Goal: Navigation & Orientation: Find specific page/section

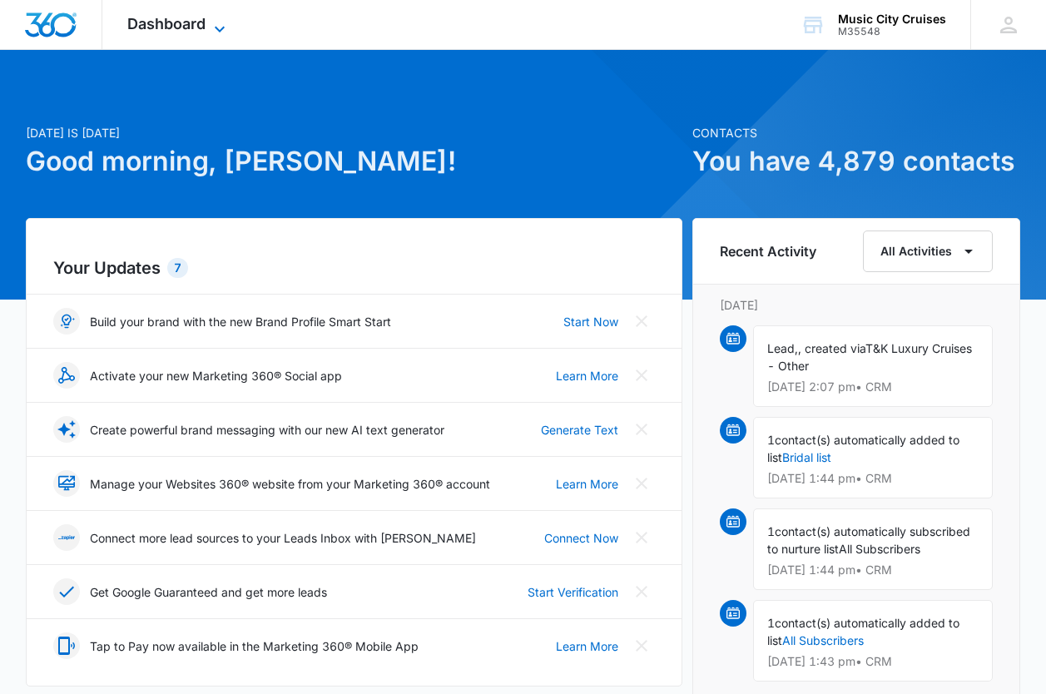
click at [210, 27] on icon at bounding box center [220, 29] width 20 height 20
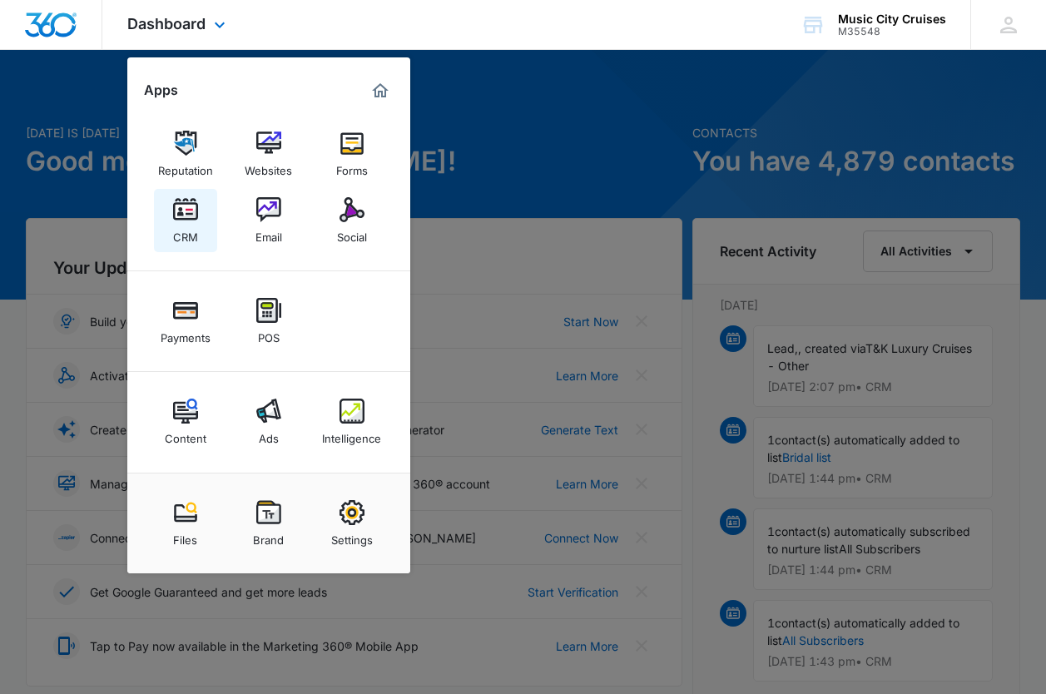
click at [190, 215] on img at bounding box center [185, 209] width 25 height 25
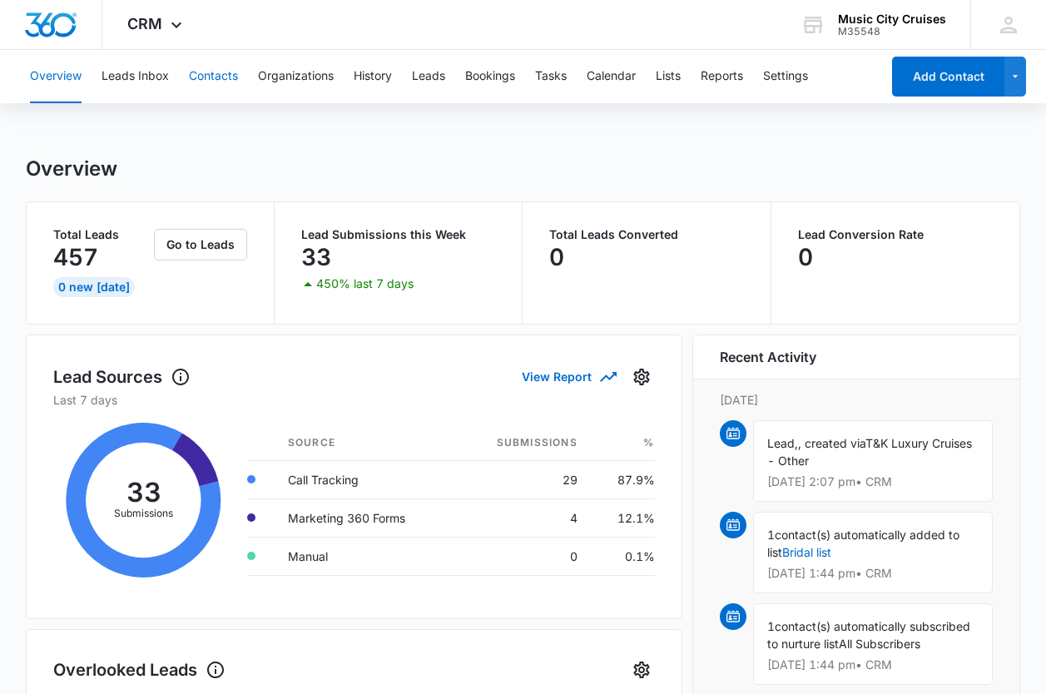
click at [220, 73] on button "Contacts" at bounding box center [213, 76] width 49 height 53
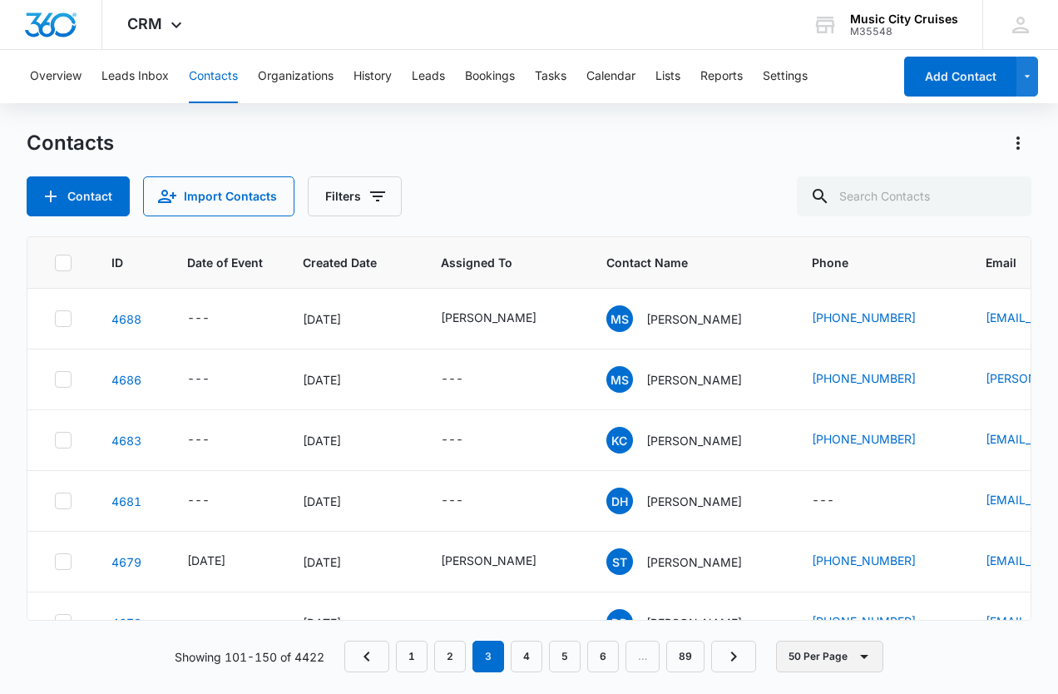
click at [861, 657] on icon "button" at bounding box center [864, 656] width 20 height 20
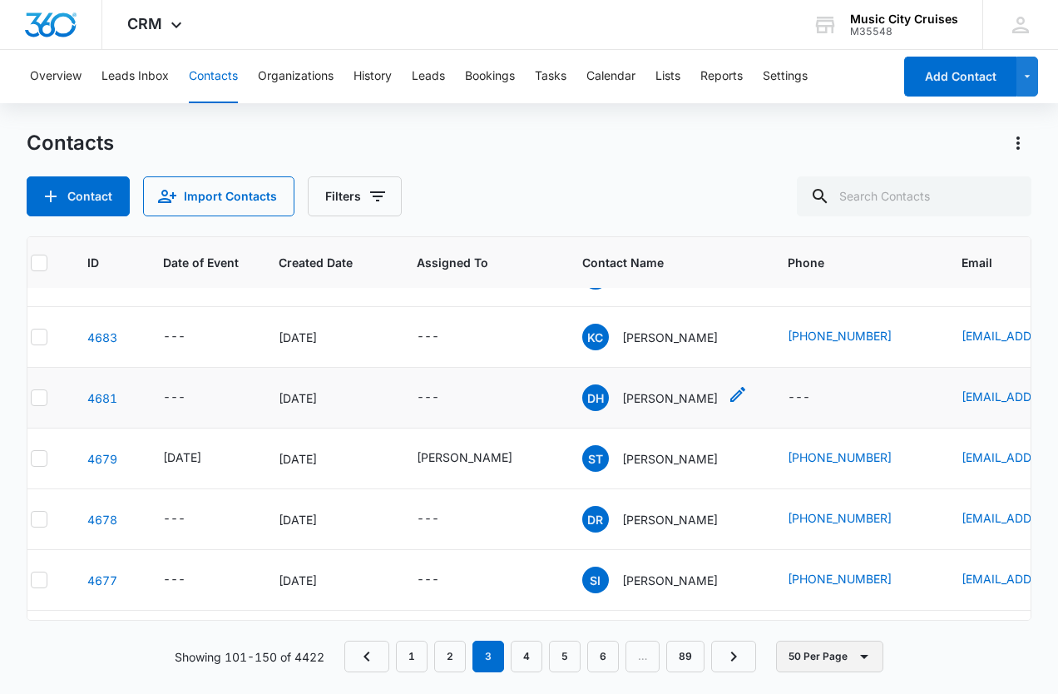
scroll to position [103, 0]
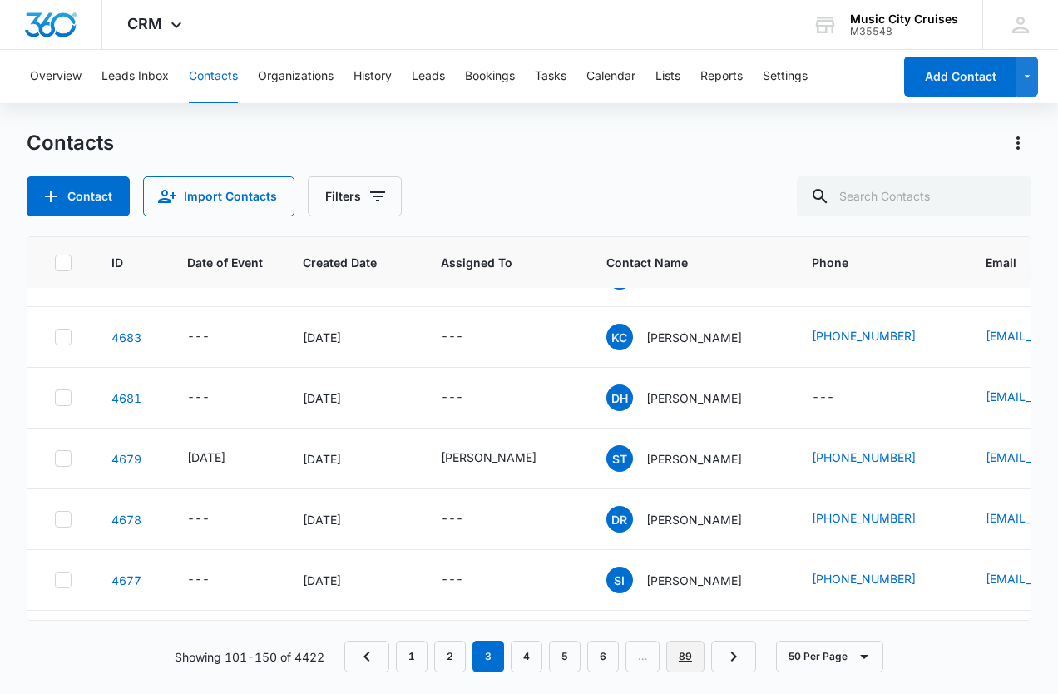
click at [673, 654] on link "89" at bounding box center [685, 657] width 38 height 32
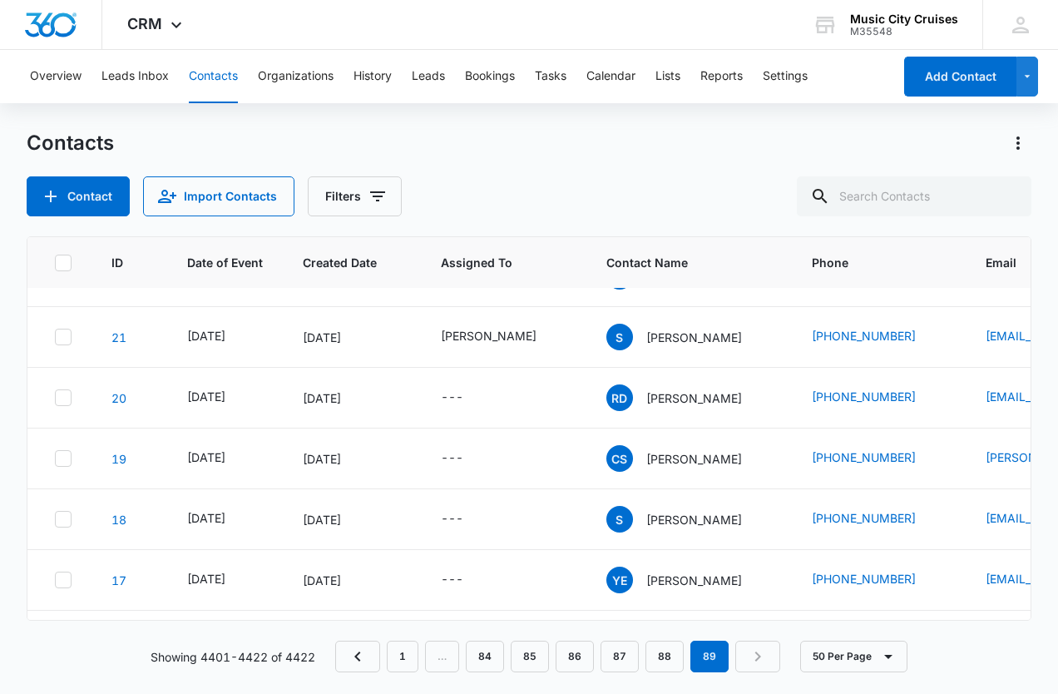
scroll to position [0, 0]
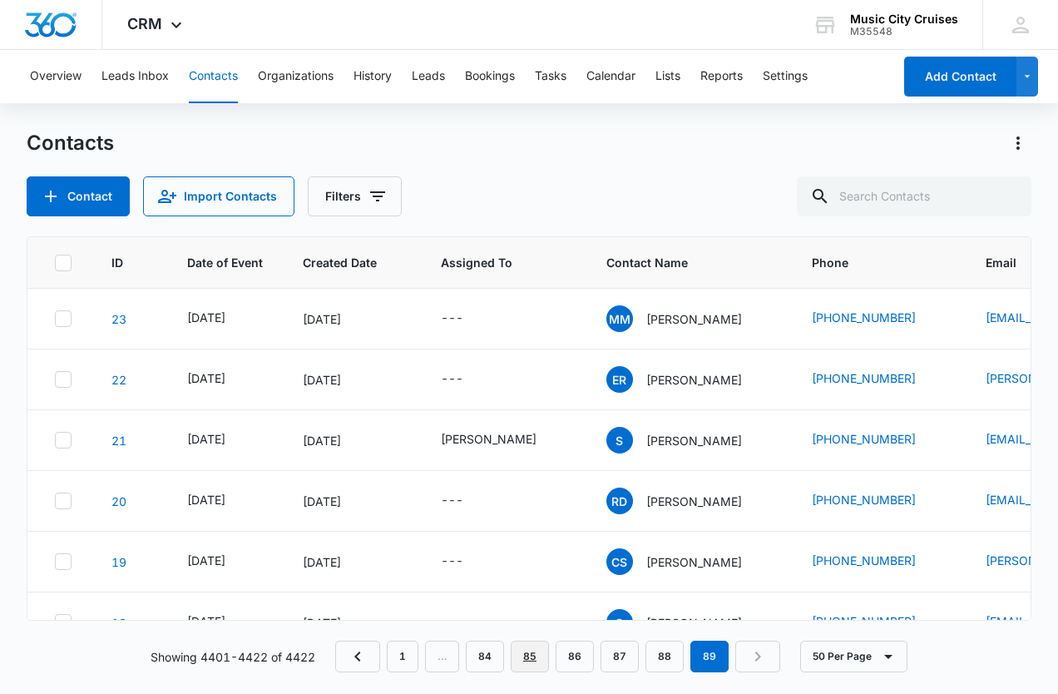
click at [533, 663] on link "85" at bounding box center [530, 657] width 38 height 32
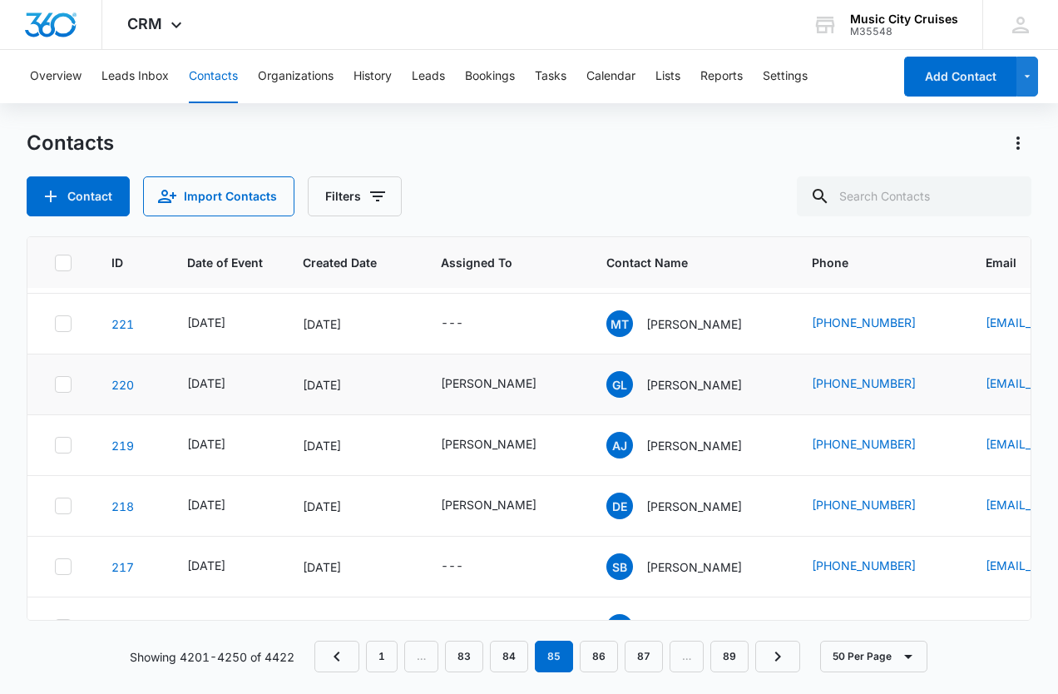
scroll to position [180, 0]
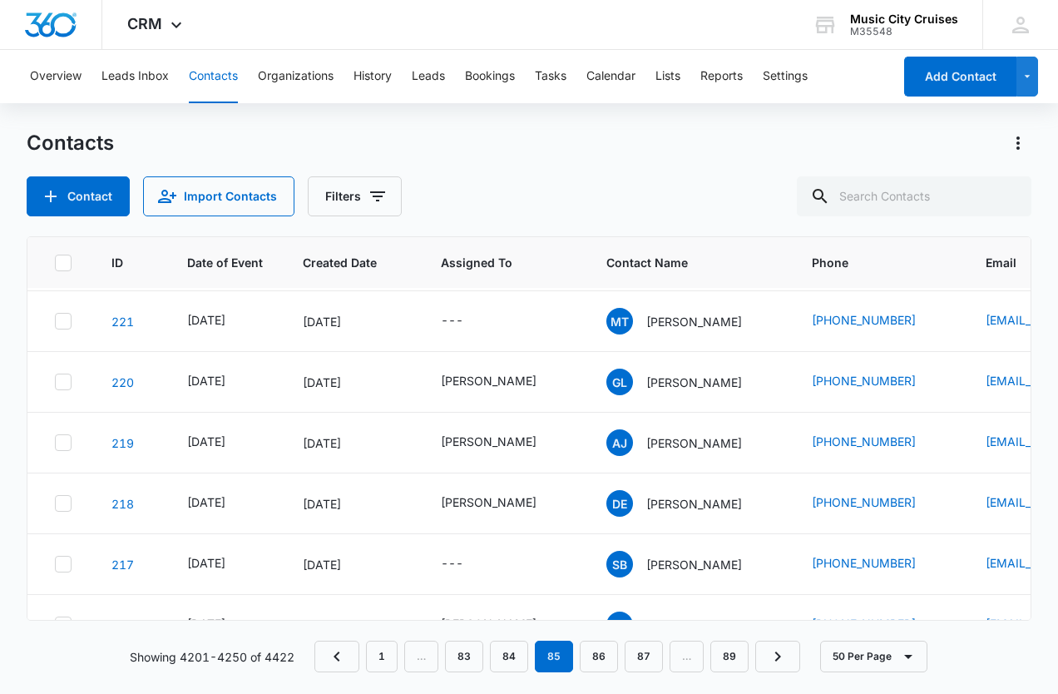
click at [428, 655] on nav "1 … 83 84 85 86 87 … 89" at bounding box center [557, 657] width 486 height 32
click at [477, 653] on link "83" at bounding box center [464, 657] width 38 height 32
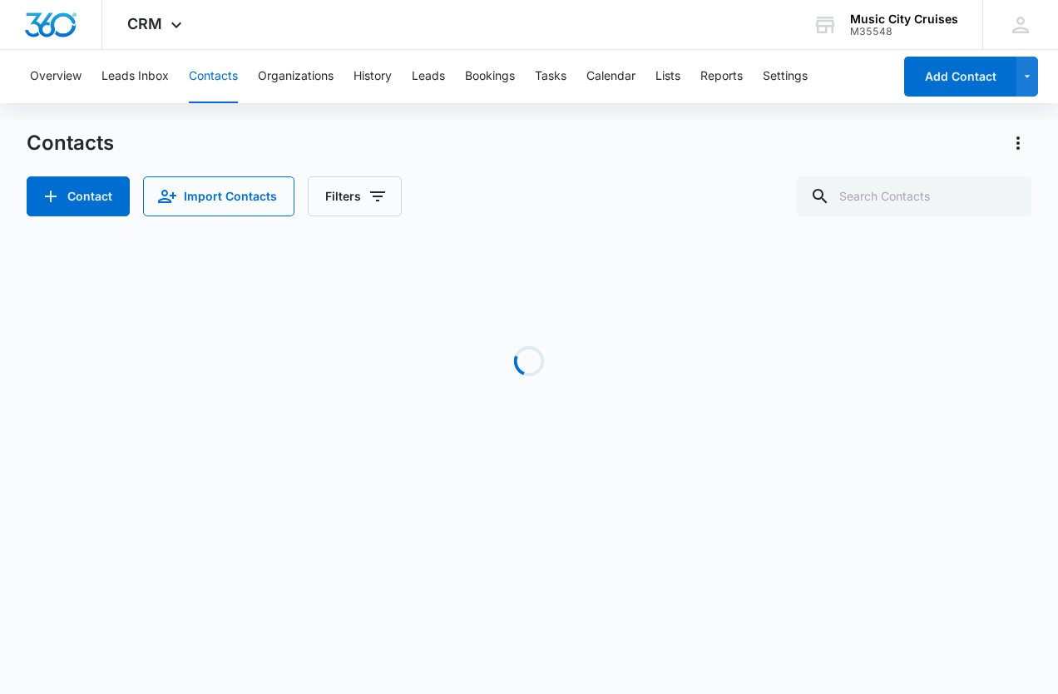
click at [477, 653] on body "CRM Apps Reputation Websites Forms CRM Email Social Payments POS Content Ads In…" at bounding box center [529, 347] width 1058 height 694
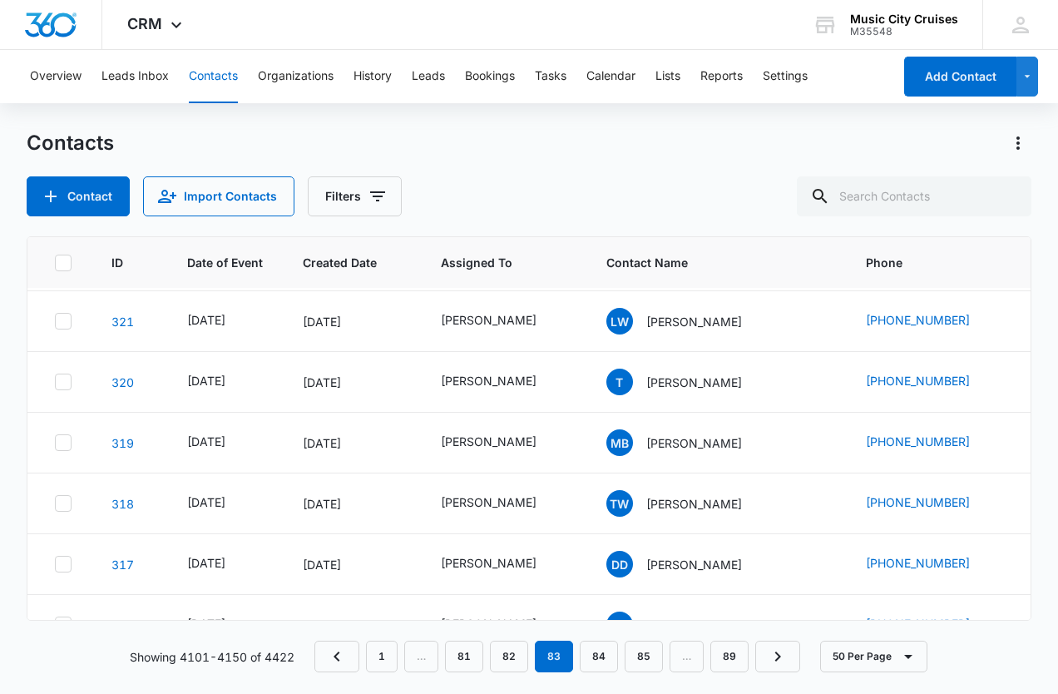
scroll to position [0, 0]
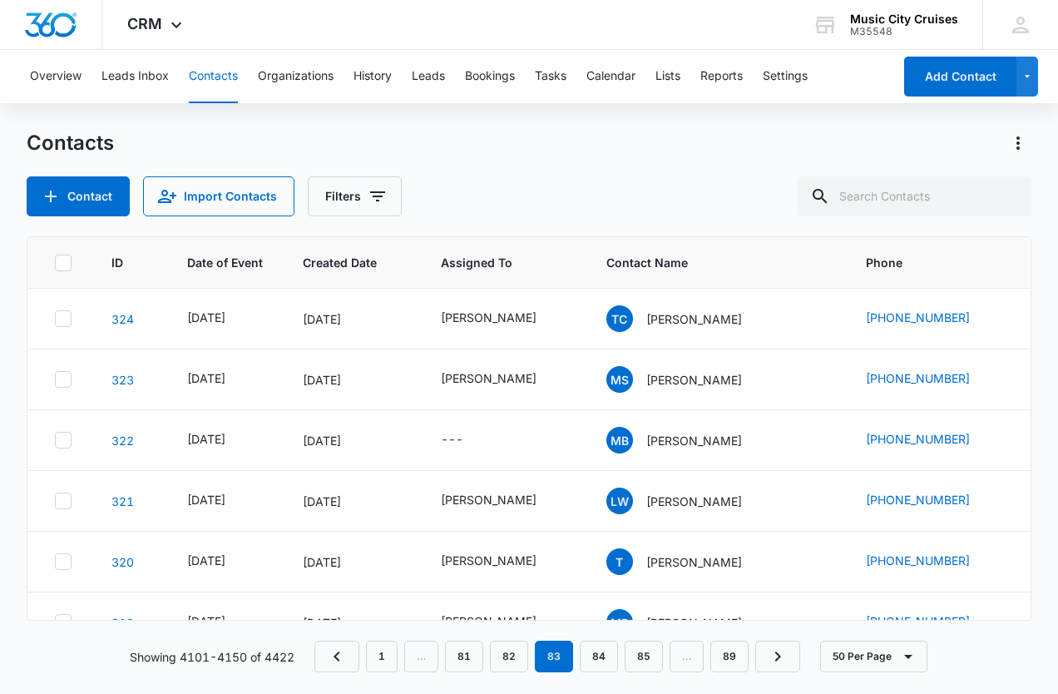
click at [426, 658] on nav "1 … 81 82 83 84 85 … 89" at bounding box center [557, 657] width 486 height 32
click at [475, 650] on link "81" at bounding box center [464, 657] width 38 height 32
click at [474, 646] on link "79" at bounding box center [464, 657] width 38 height 32
click at [459, 654] on link "77" at bounding box center [464, 657] width 38 height 32
click at [459, 654] on link "75" at bounding box center [464, 657] width 38 height 32
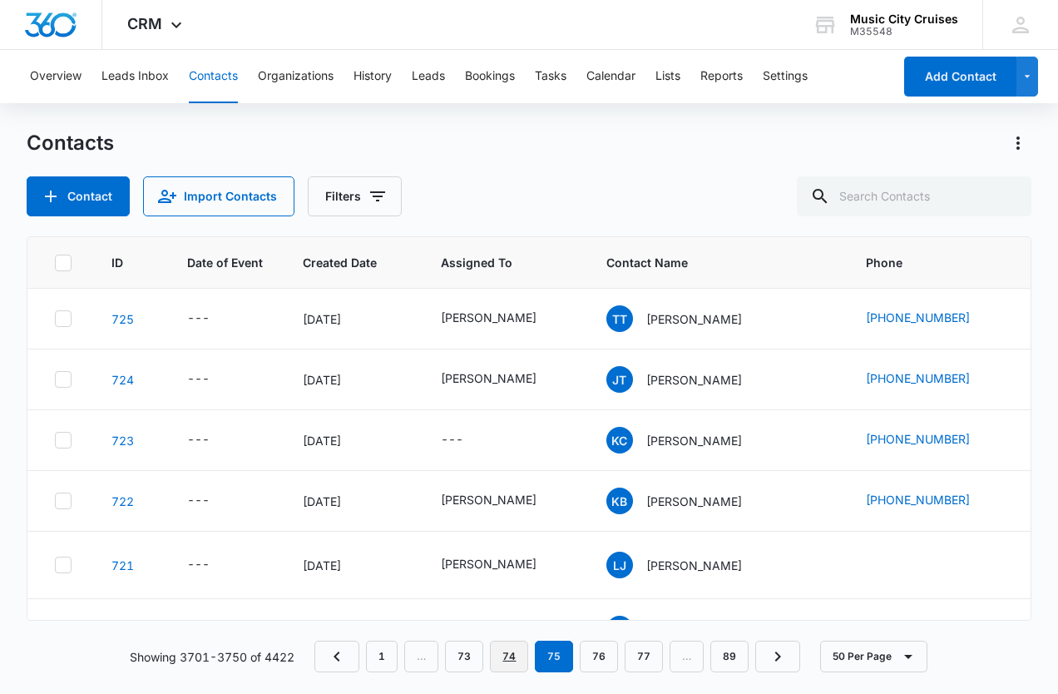
click at [504, 647] on link "74" at bounding box center [509, 657] width 38 height 32
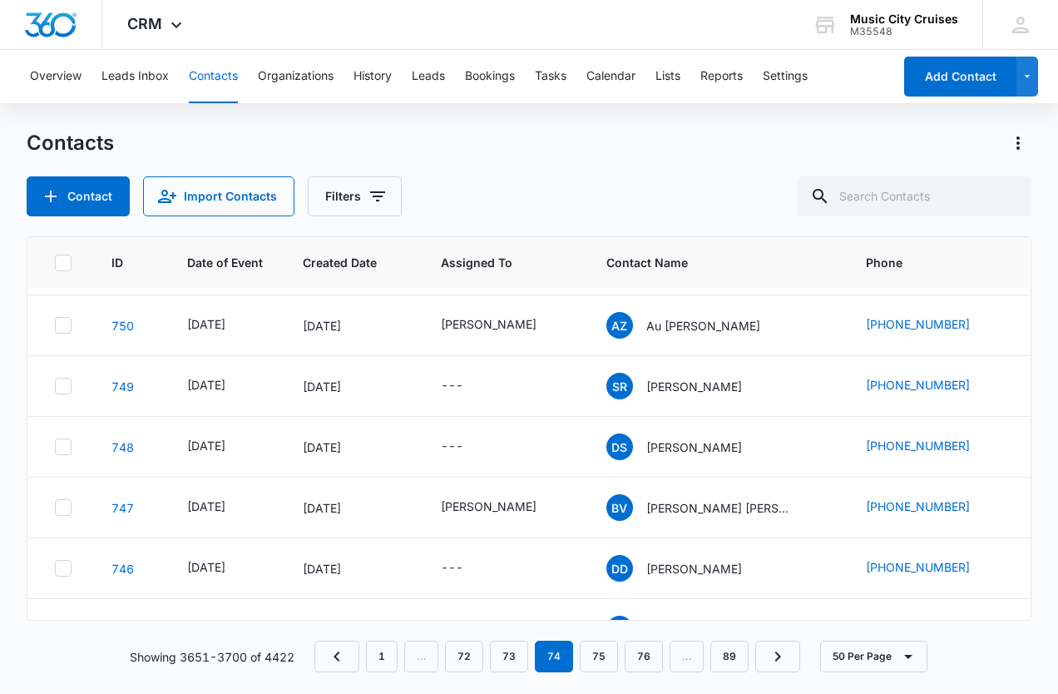
scroll to position [1571, 0]
click at [468, 663] on link "72" at bounding box center [464, 657] width 38 height 32
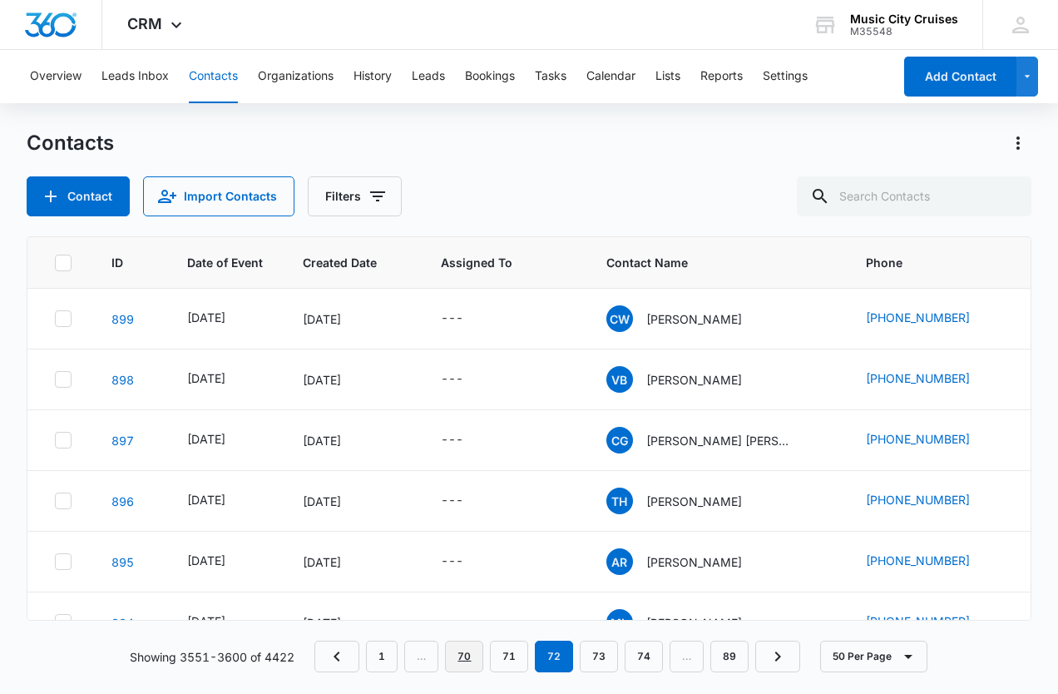
click at [467, 661] on link "70" at bounding box center [464, 657] width 38 height 32
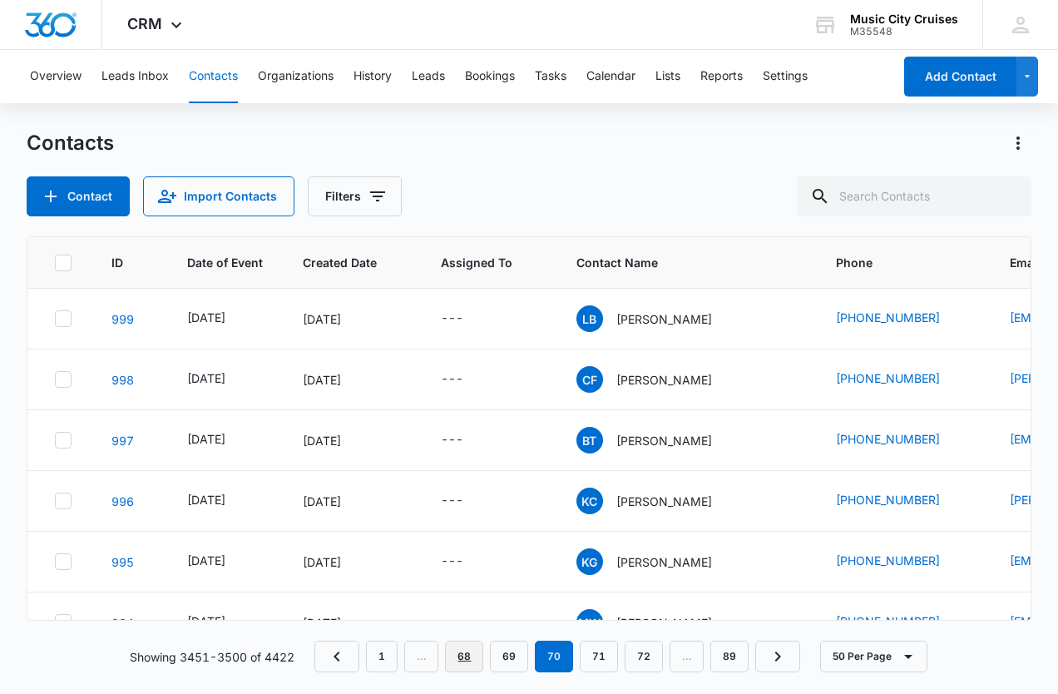
click at [467, 661] on link "68" at bounding box center [464, 657] width 38 height 32
click at [467, 661] on link "66" at bounding box center [464, 657] width 38 height 32
click at [467, 661] on link "64" at bounding box center [464, 657] width 38 height 32
click at [641, 661] on link "66" at bounding box center [644, 657] width 38 height 32
click at [470, 650] on link "64" at bounding box center [464, 657] width 38 height 32
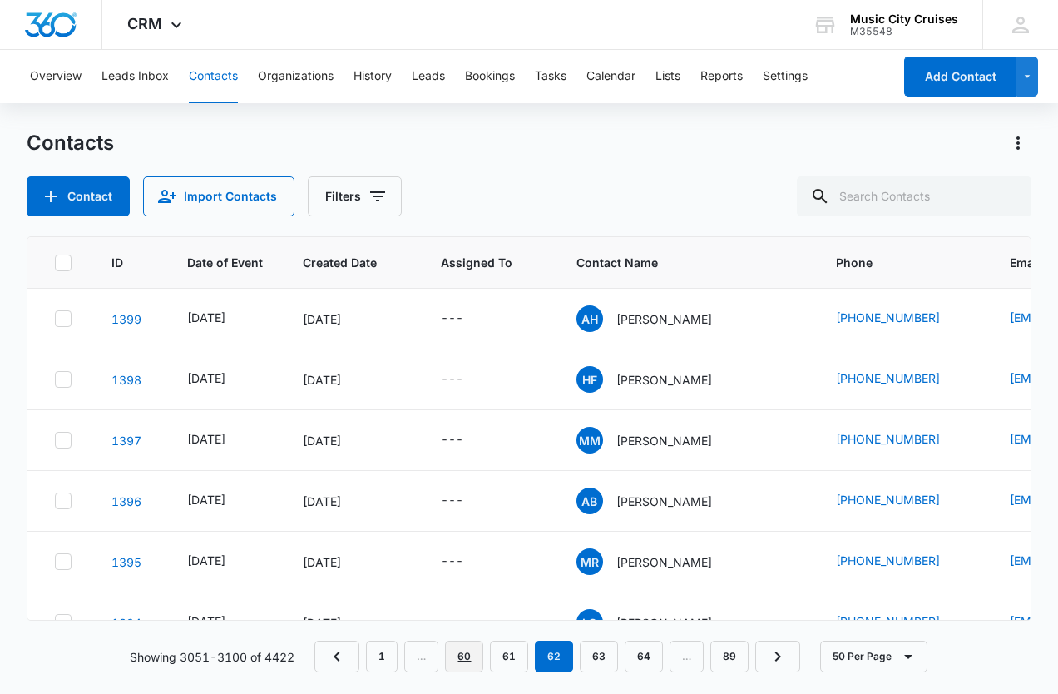
click at [470, 650] on link "60" at bounding box center [464, 657] width 38 height 32
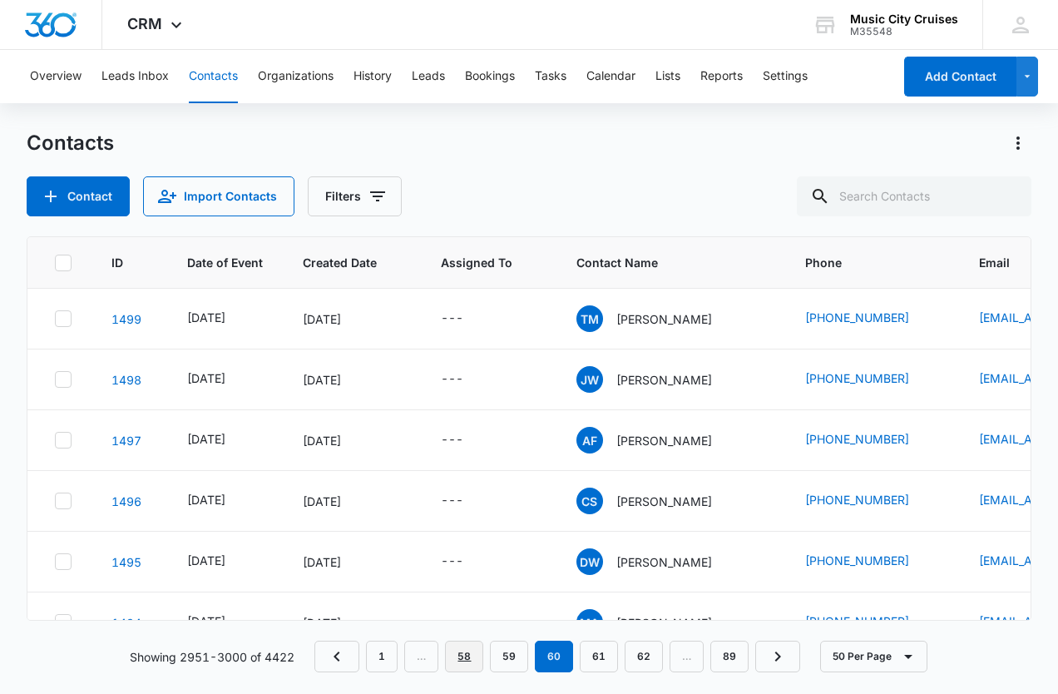
click at [470, 650] on link "58" at bounding box center [464, 657] width 38 height 32
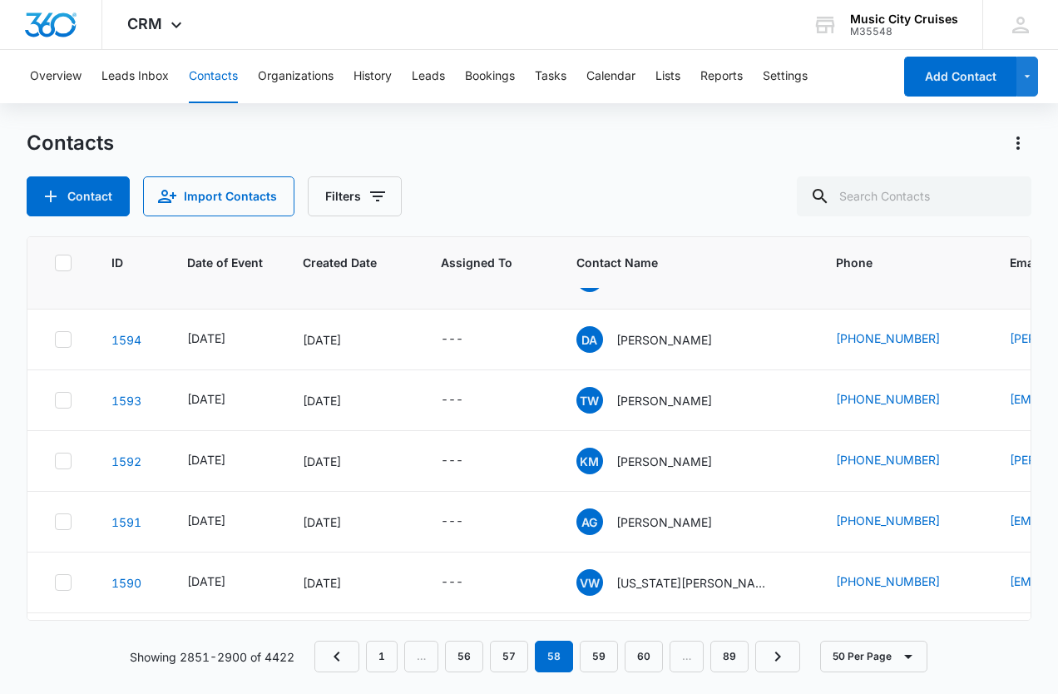
scroll to position [284, 0]
click at [470, 660] on link "56" at bounding box center [464, 657] width 38 height 32
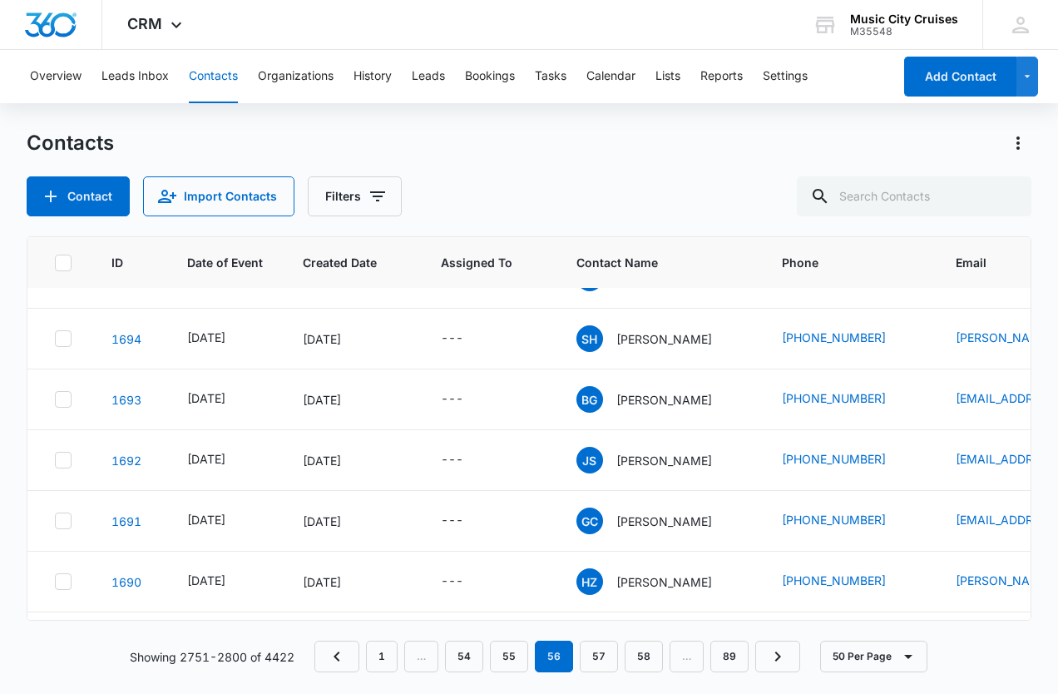
scroll to position [0, 0]
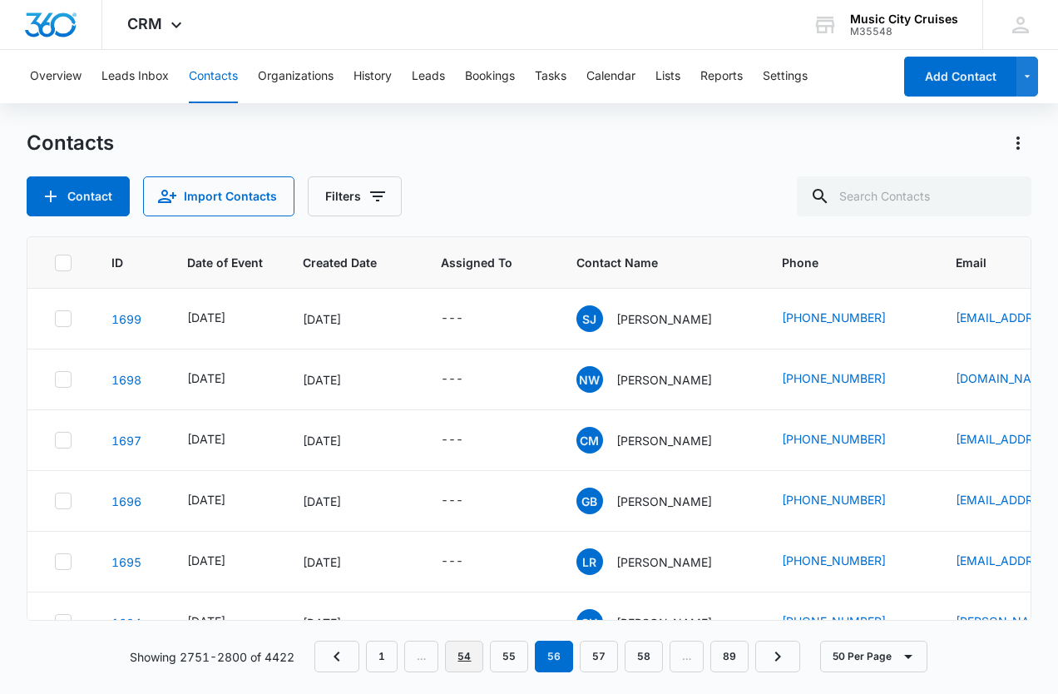
click at [473, 655] on link "54" at bounding box center [464, 657] width 38 height 32
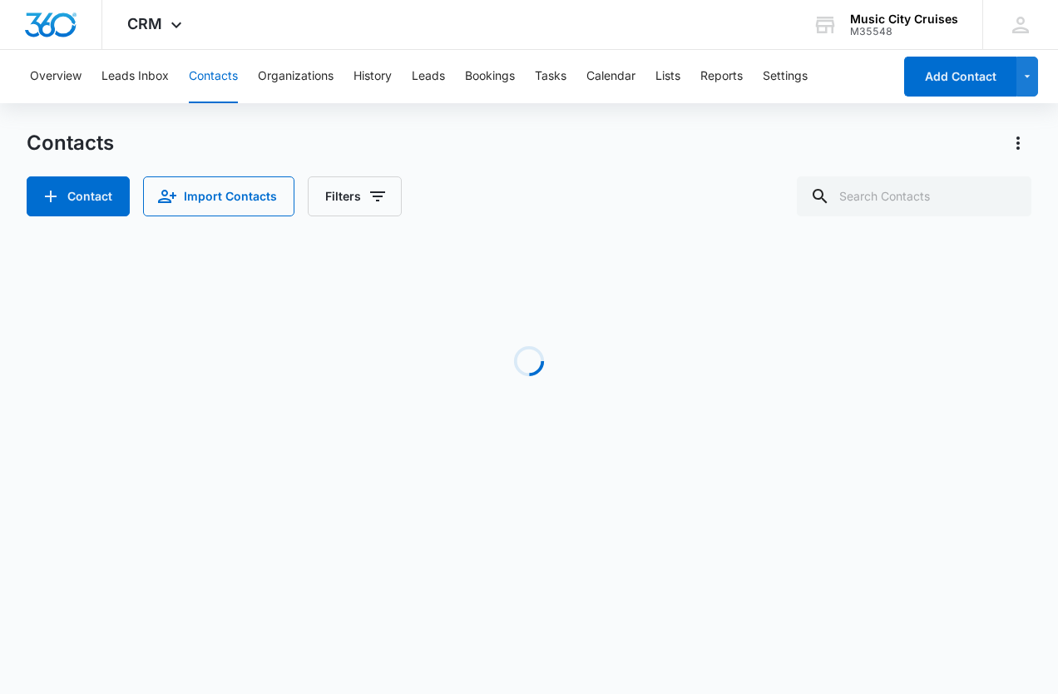
click at [0, 0] on link "52" at bounding box center [0, 0] width 0 height 0
click at [0, 0] on link "50" at bounding box center [0, 0] width 0 height 0
click at [0, 0] on link "48" at bounding box center [0, 0] width 0 height 0
click at [0, 0] on link "46" at bounding box center [0, 0] width 0 height 0
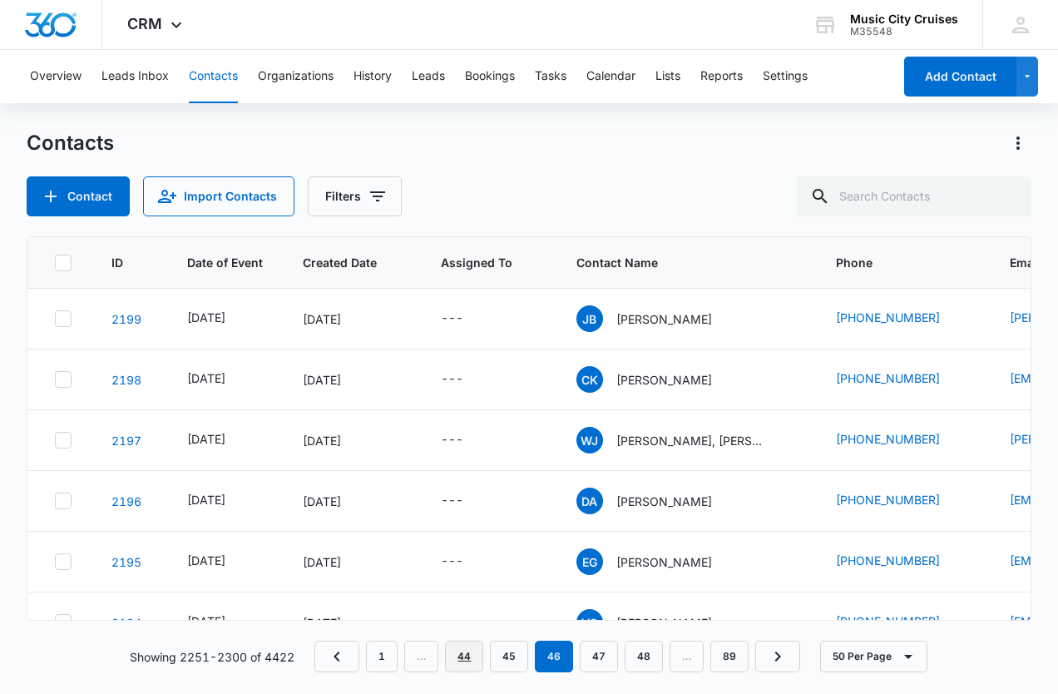
click at [473, 655] on link "44" at bounding box center [464, 657] width 38 height 32
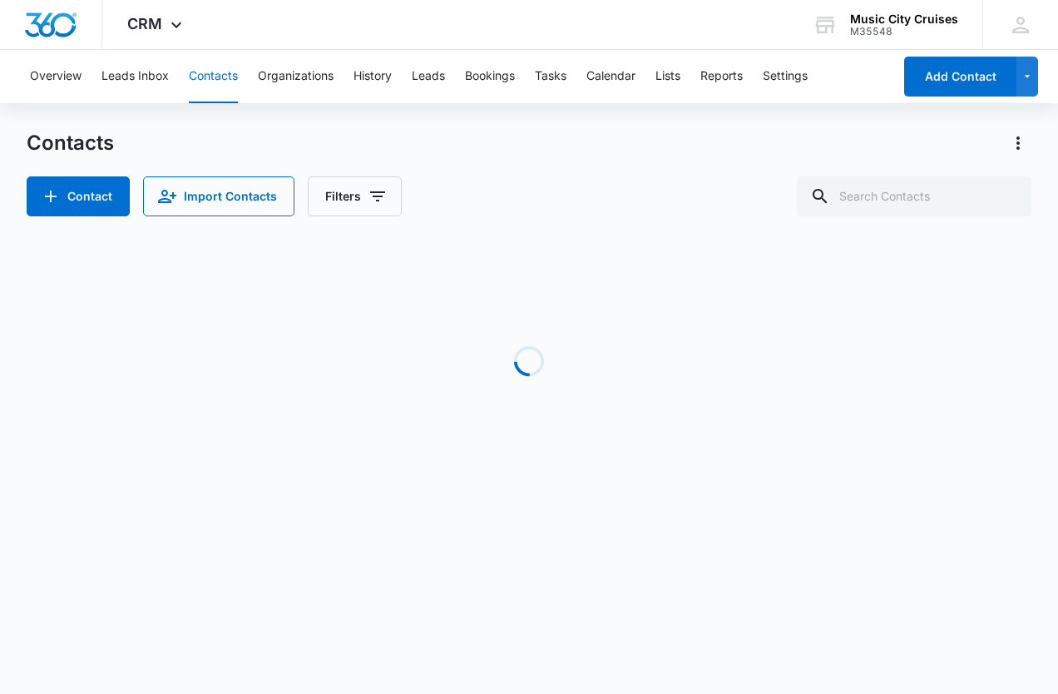
click at [0, 0] on link "42" at bounding box center [0, 0] width 0 height 0
click at [0, 0] on link "40" at bounding box center [0, 0] width 0 height 0
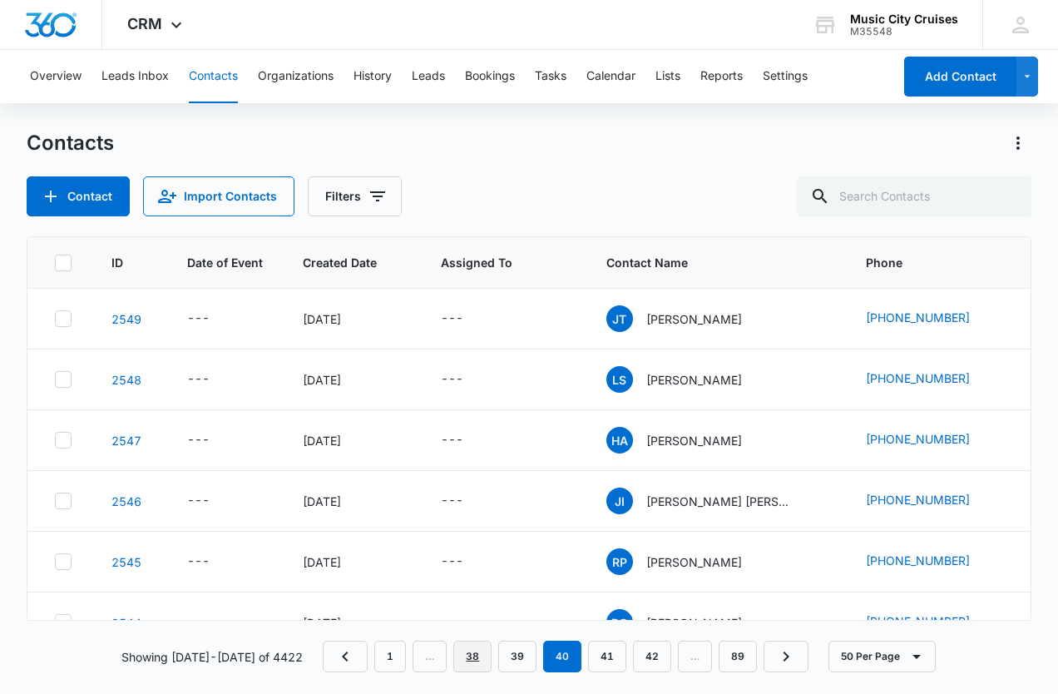
click at [473, 655] on link "38" at bounding box center [472, 657] width 38 height 32
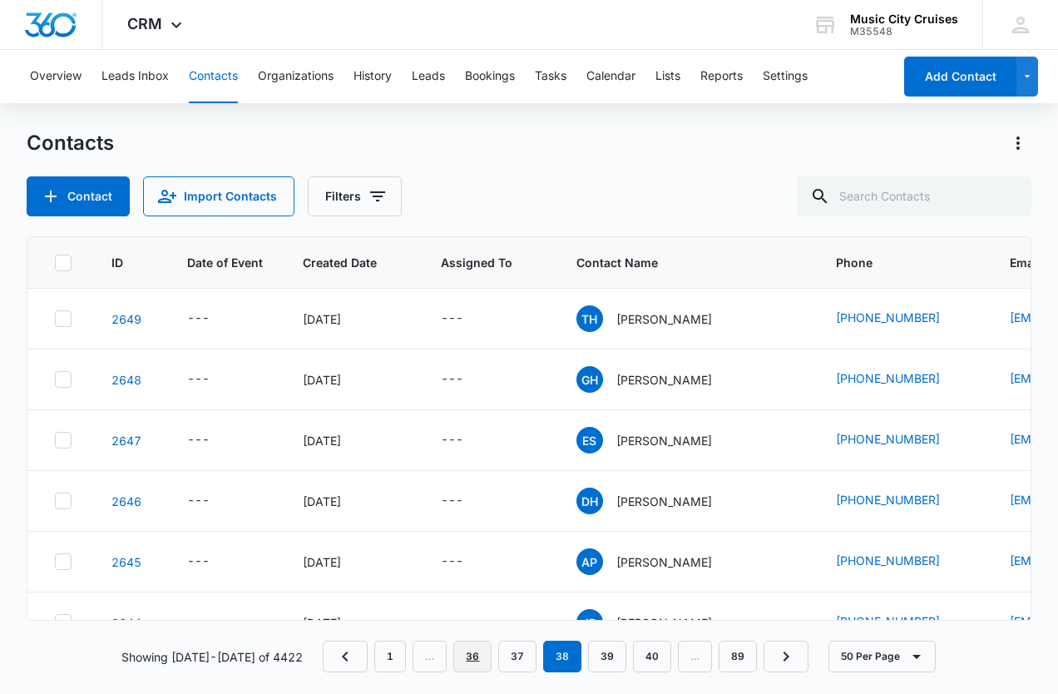
click at [473, 655] on link "36" at bounding box center [472, 657] width 38 height 32
click at [473, 655] on link "34" at bounding box center [472, 657] width 38 height 32
click at [473, 655] on link "32" at bounding box center [472, 657] width 38 height 32
click at [473, 655] on link "30" at bounding box center [472, 657] width 38 height 32
click at [473, 655] on link "28" at bounding box center [472, 657] width 38 height 32
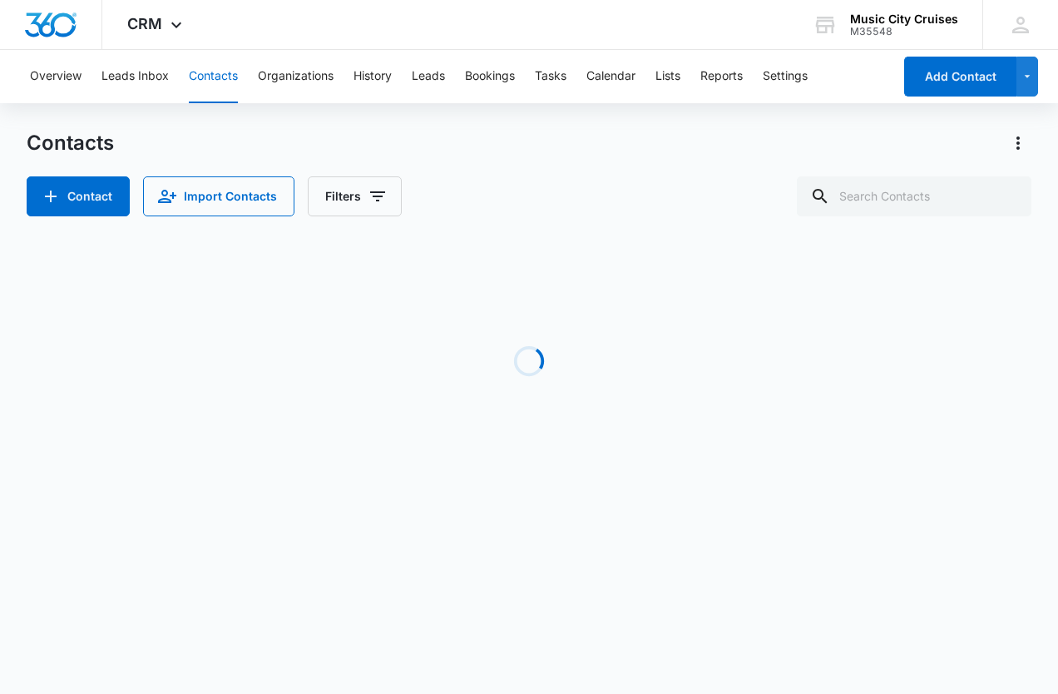
click at [0, 0] on link "26" at bounding box center [0, 0] width 0 height 0
click at [0, 0] on link "24" at bounding box center [0, 0] width 0 height 0
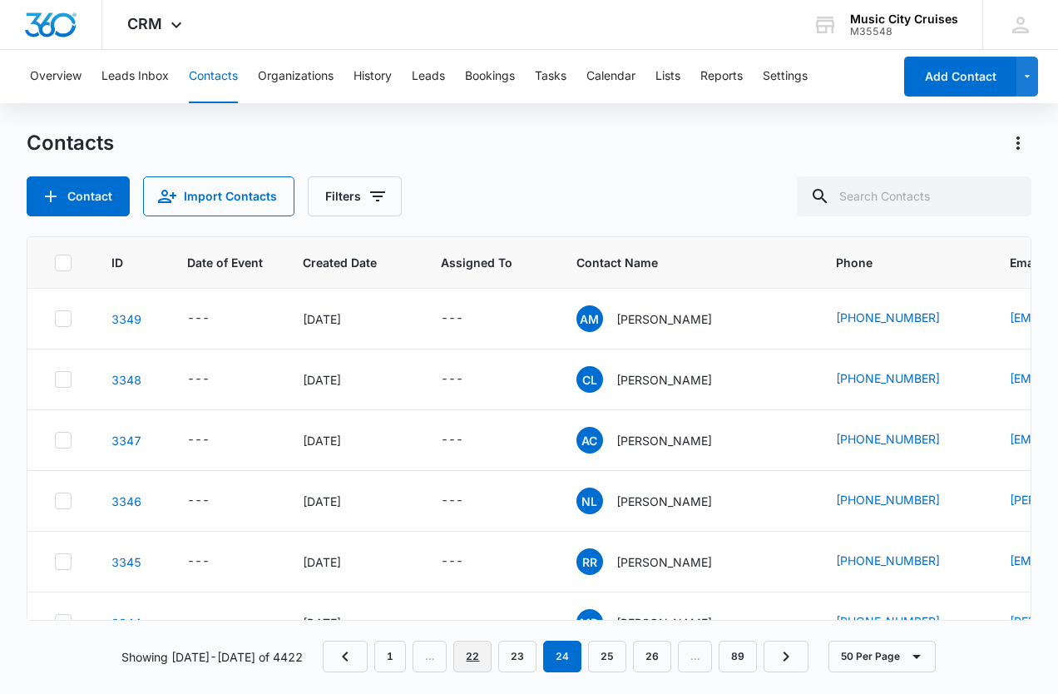
click at [473, 655] on link "22" at bounding box center [472, 657] width 38 height 32
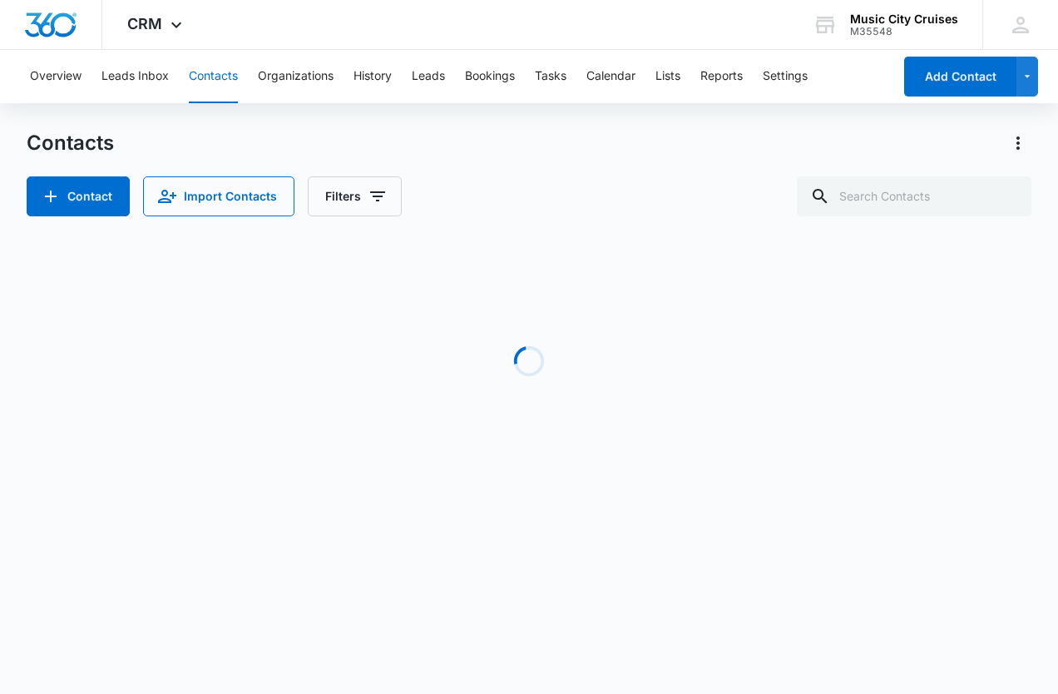
click at [0, 0] on link "20" at bounding box center [0, 0] width 0 height 0
click at [0, 0] on link "18" at bounding box center [0, 0] width 0 height 0
click at [0, 0] on link "16" at bounding box center [0, 0] width 0 height 0
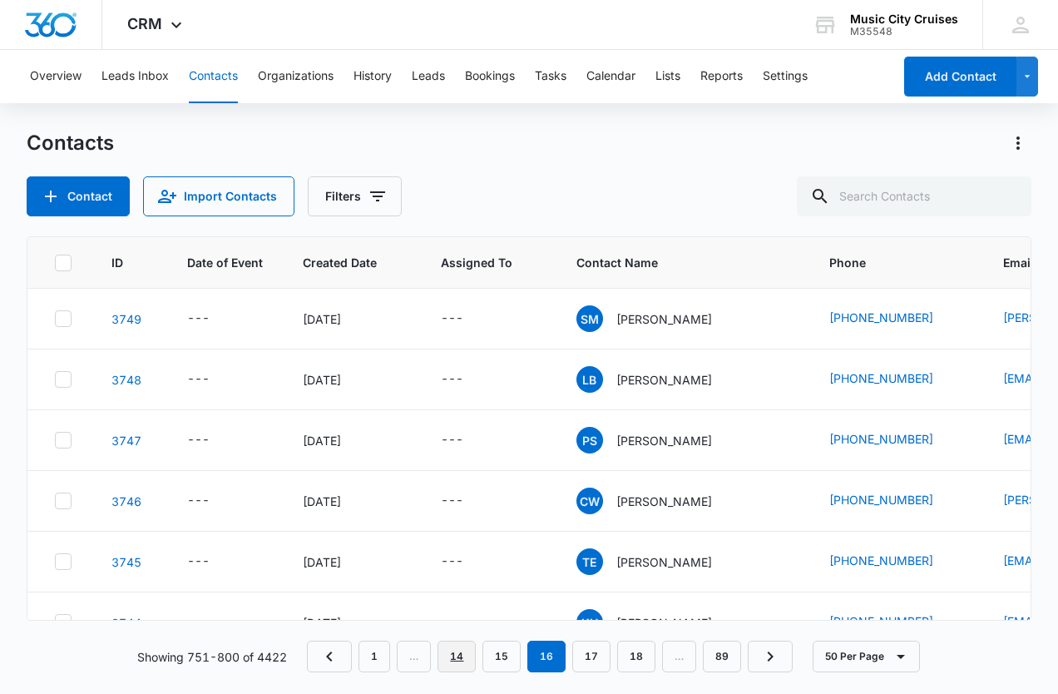
click at [473, 655] on link "14" at bounding box center [457, 657] width 38 height 32
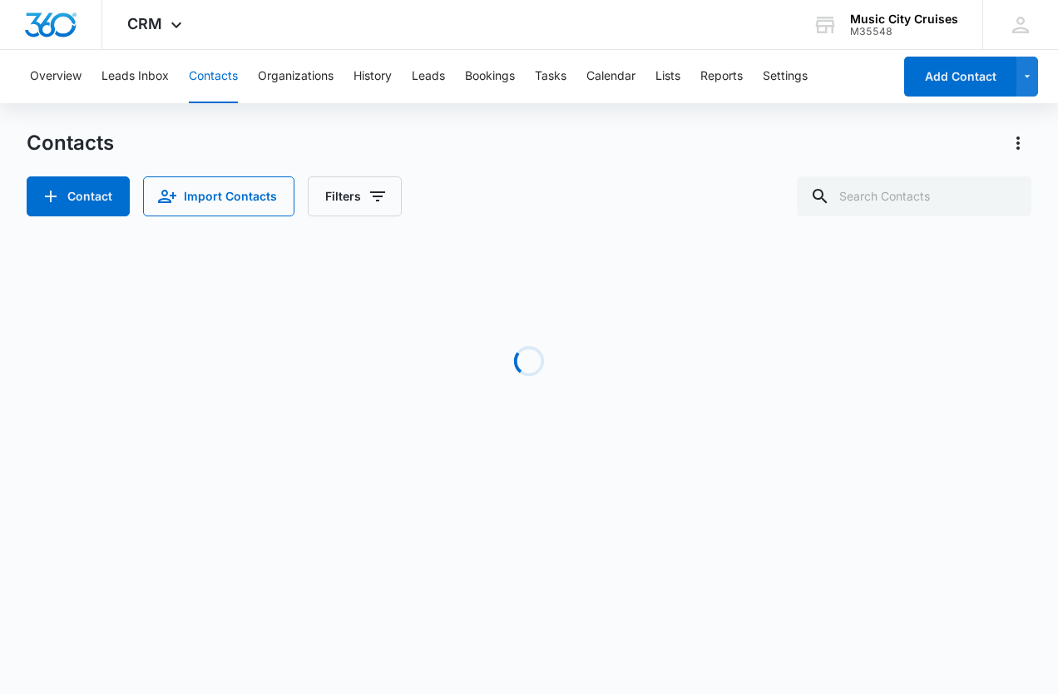
click at [0, 0] on link "12" at bounding box center [0, 0] width 0 height 0
click at [0, 0] on link "10" at bounding box center [0, 0] width 0 height 0
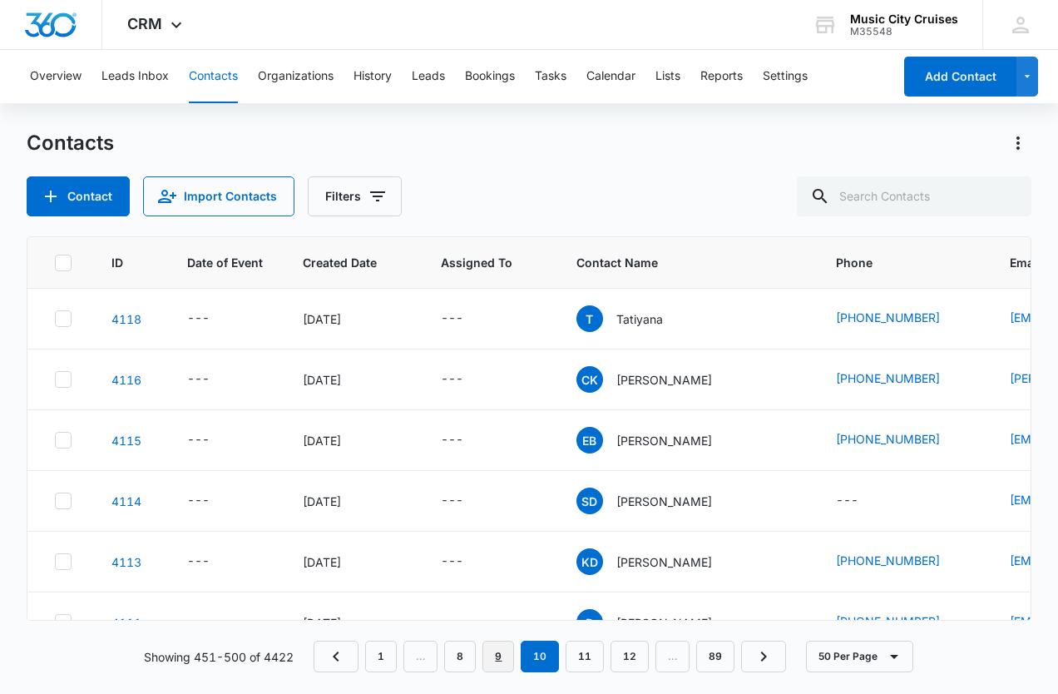
click at [498, 651] on link "9" at bounding box center [498, 657] width 32 height 32
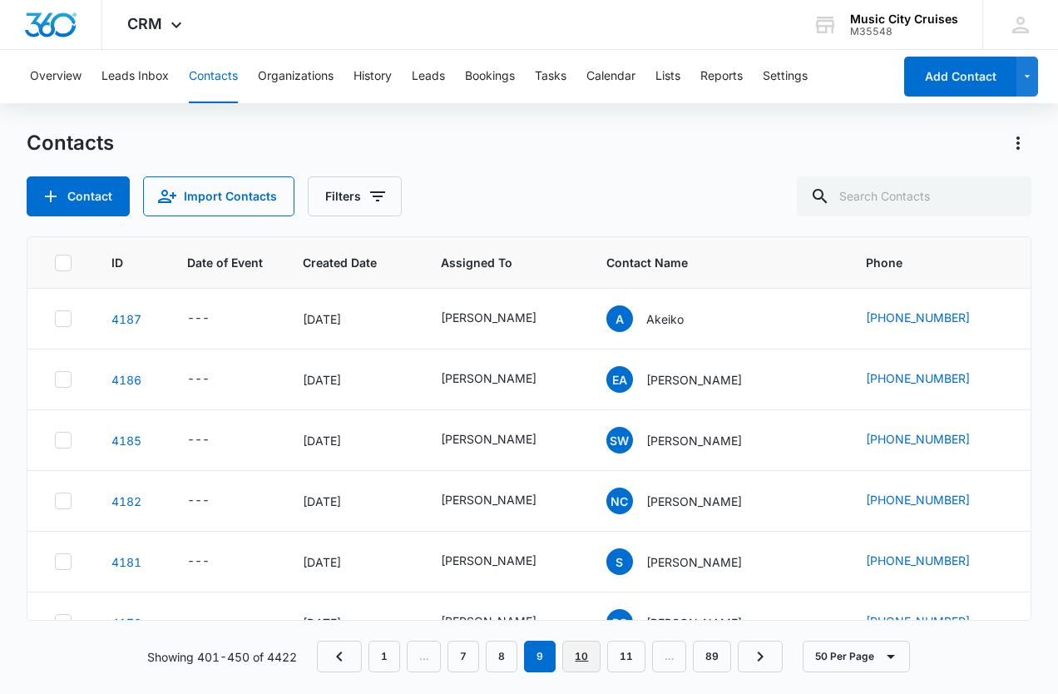
click at [588, 656] on link "10" at bounding box center [581, 657] width 38 height 32
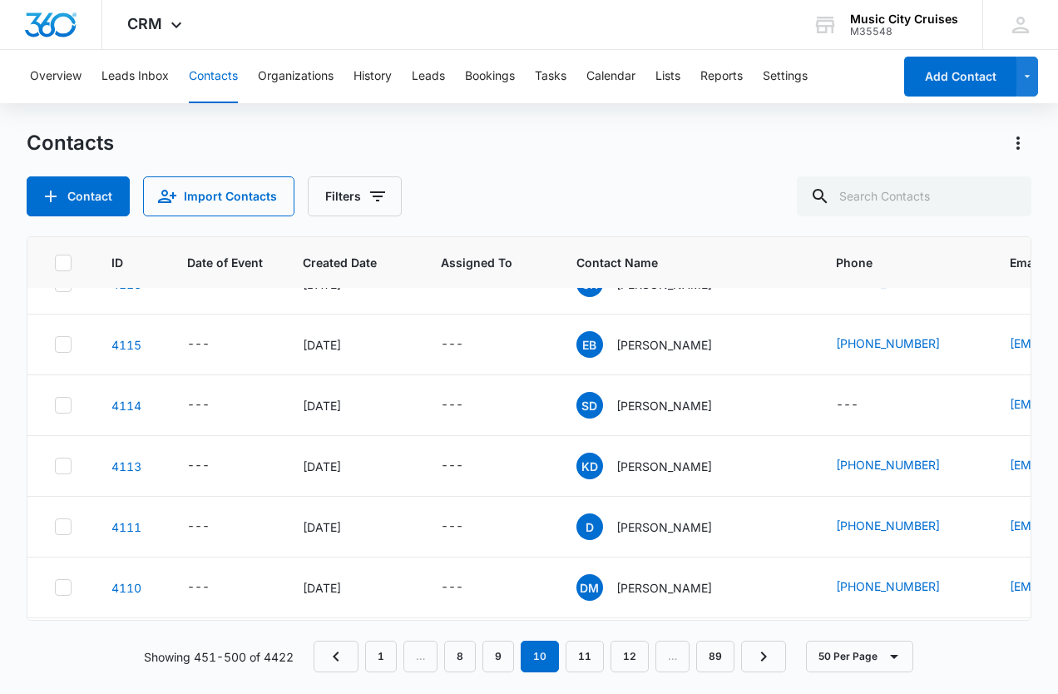
scroll to position [14, 0]
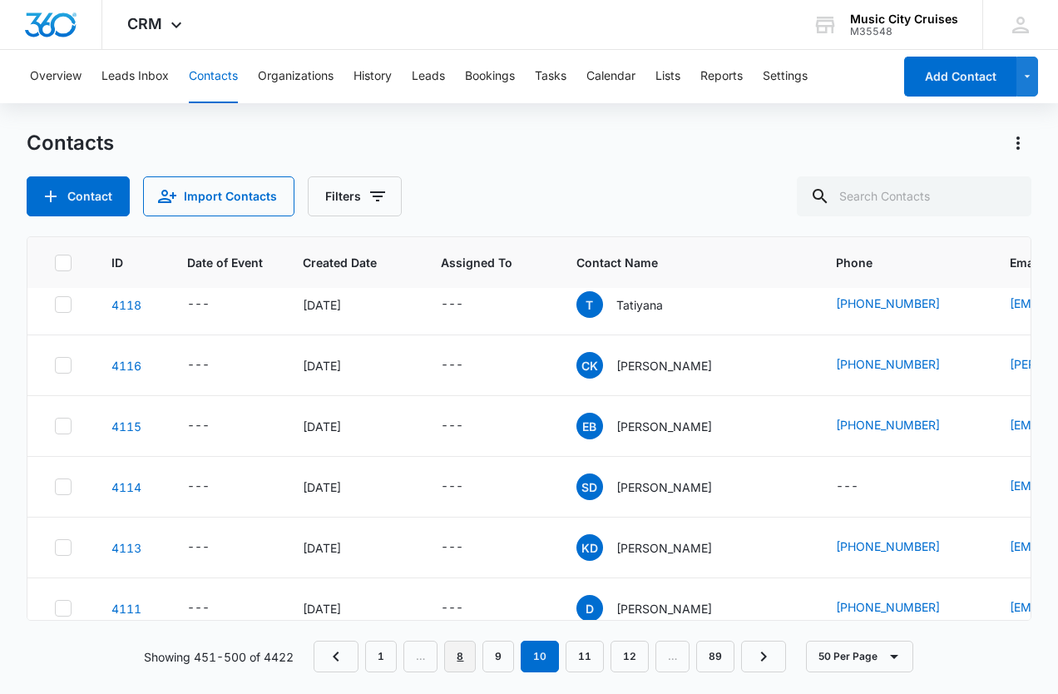
click at [463, 660] on link "8" at bounding box center [460, 657] width 32 height 32
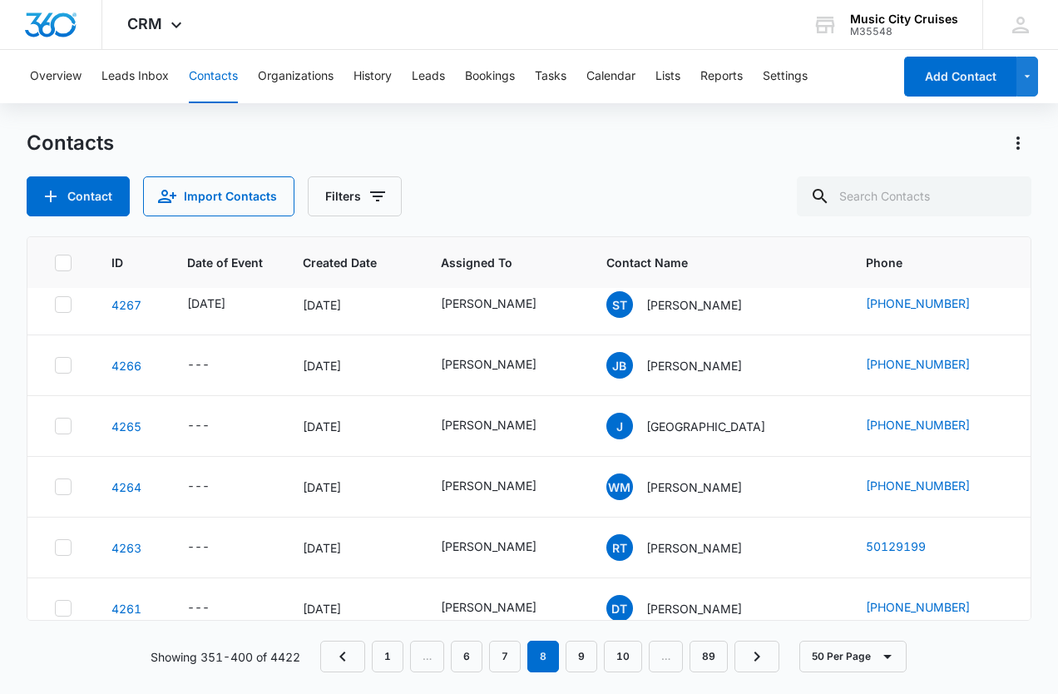
scroll to position [0, 0]
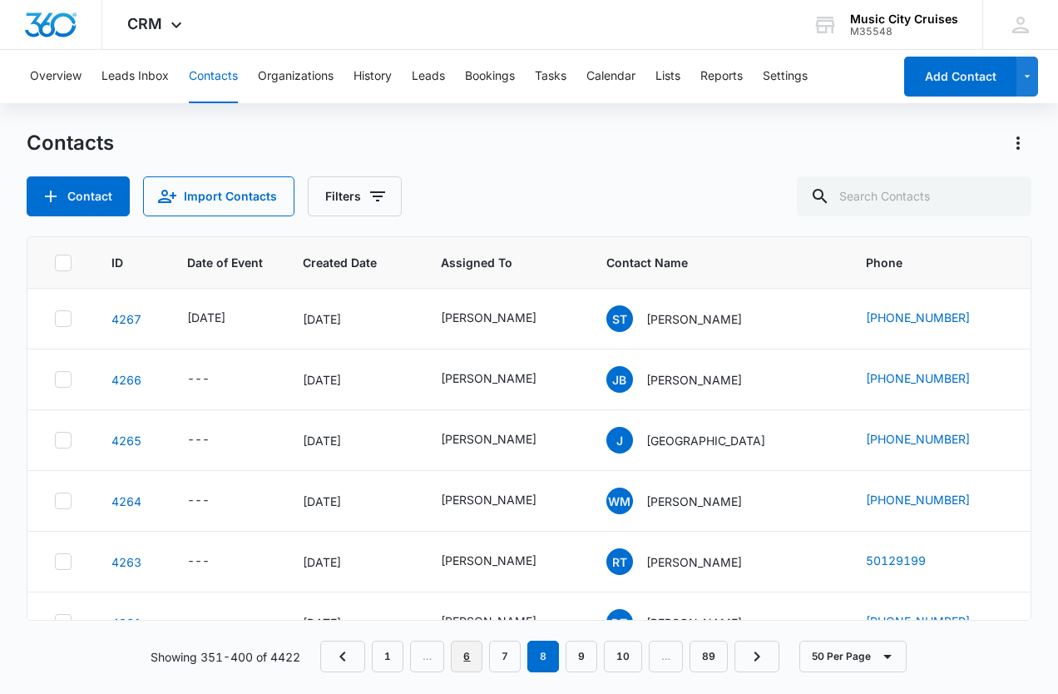
click at [470, 658] on link "6" at bounding box center [467, 657] width 32 height 32
click at [468, 658] on link "4" at bounding box center [470, 657] width 32 height 32
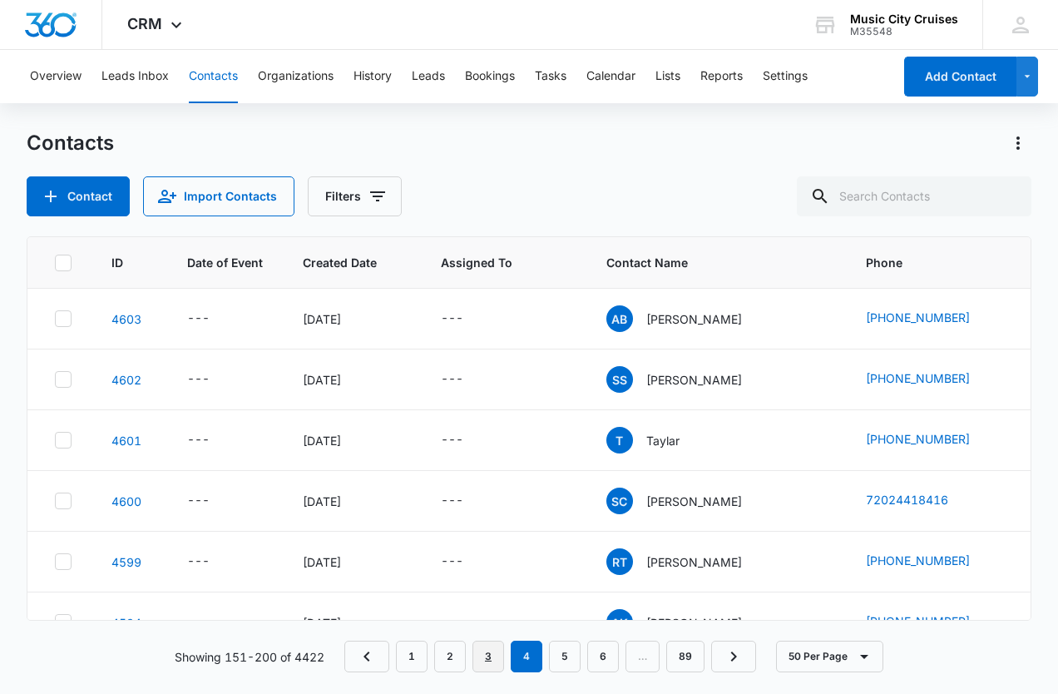
click at [493, 651] on link "3" at bounding box center [489, 657] width 32 height 32
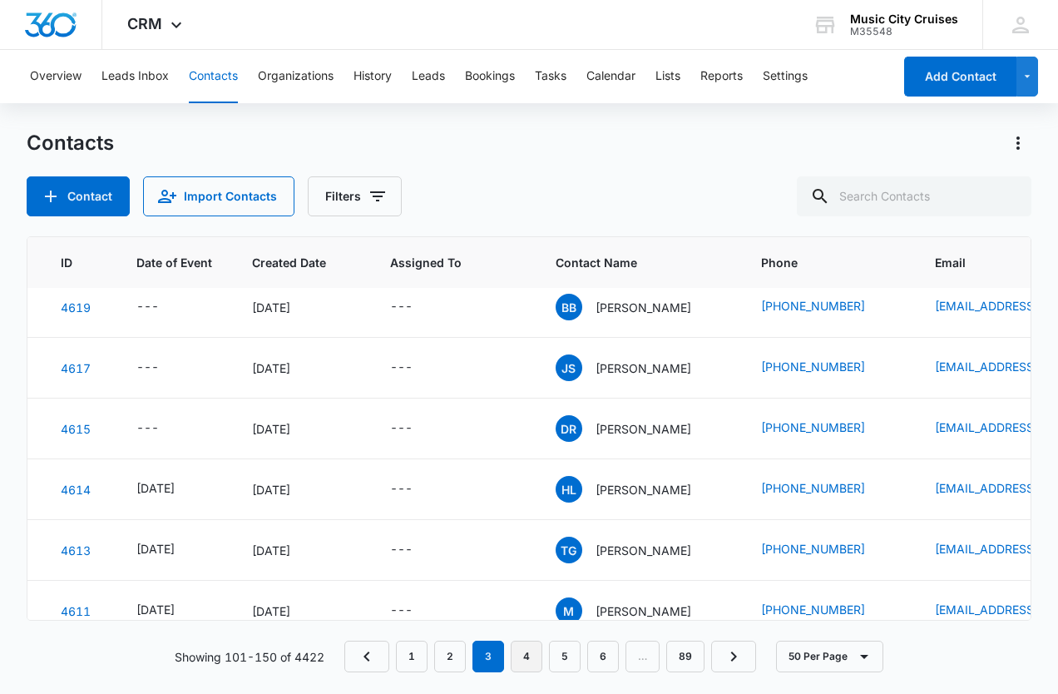
scroll to position [2511, 51]
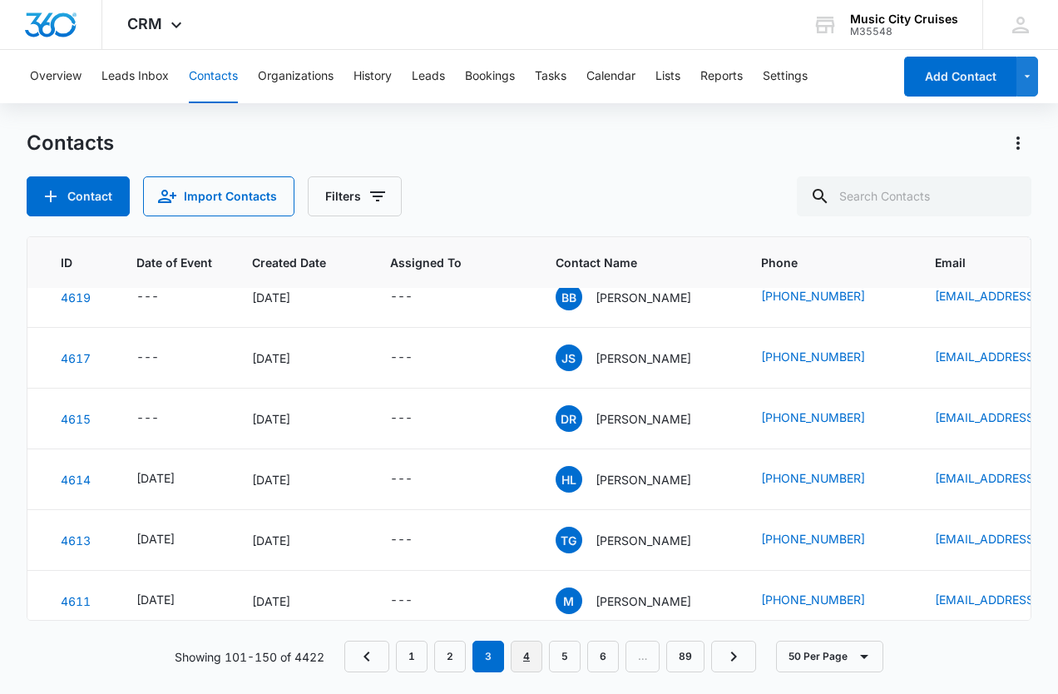
click at [532, 647] on link "4" at bounding box center [527, 657] width 32 height 32
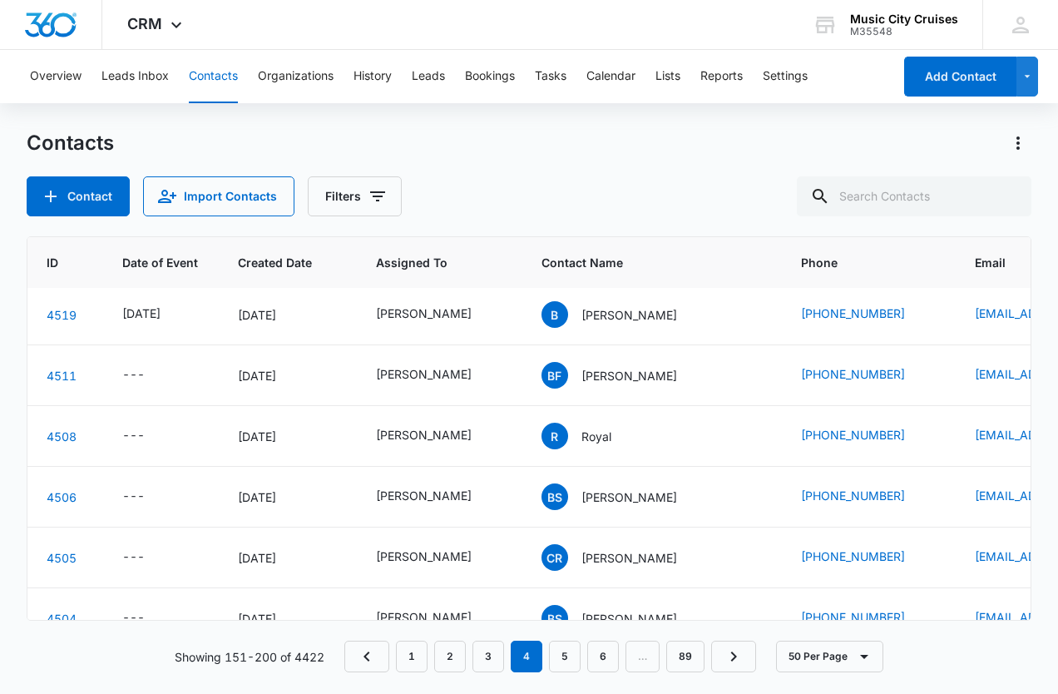
scroll to position [2717, 65]
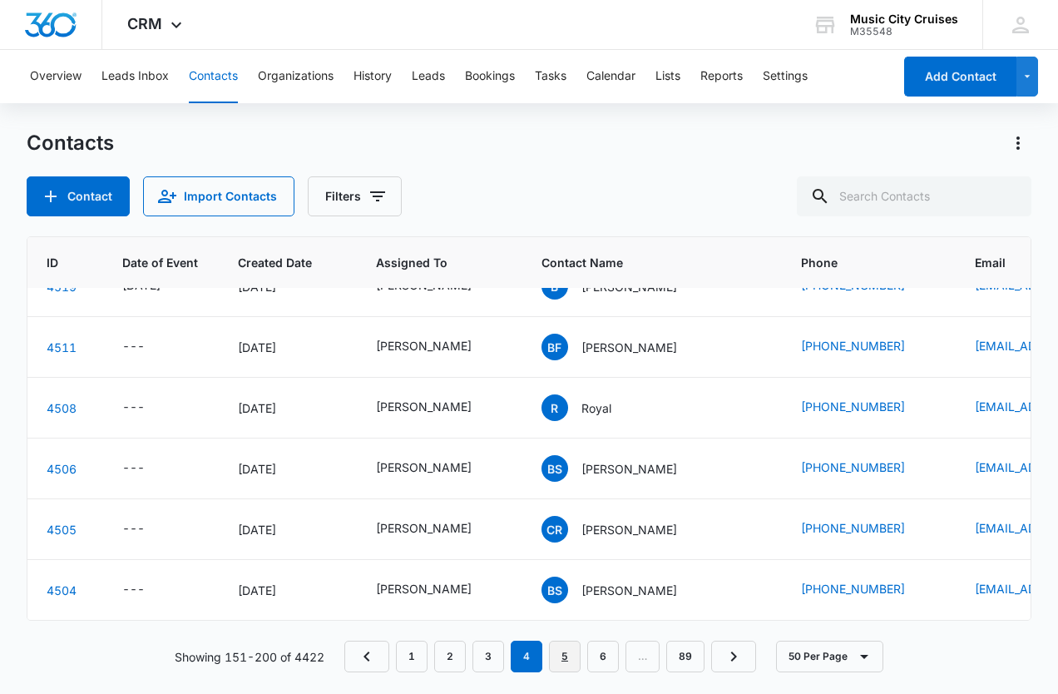
click at [572, 652] on link "5" at bounding box center [565, 657] width 32 height 32
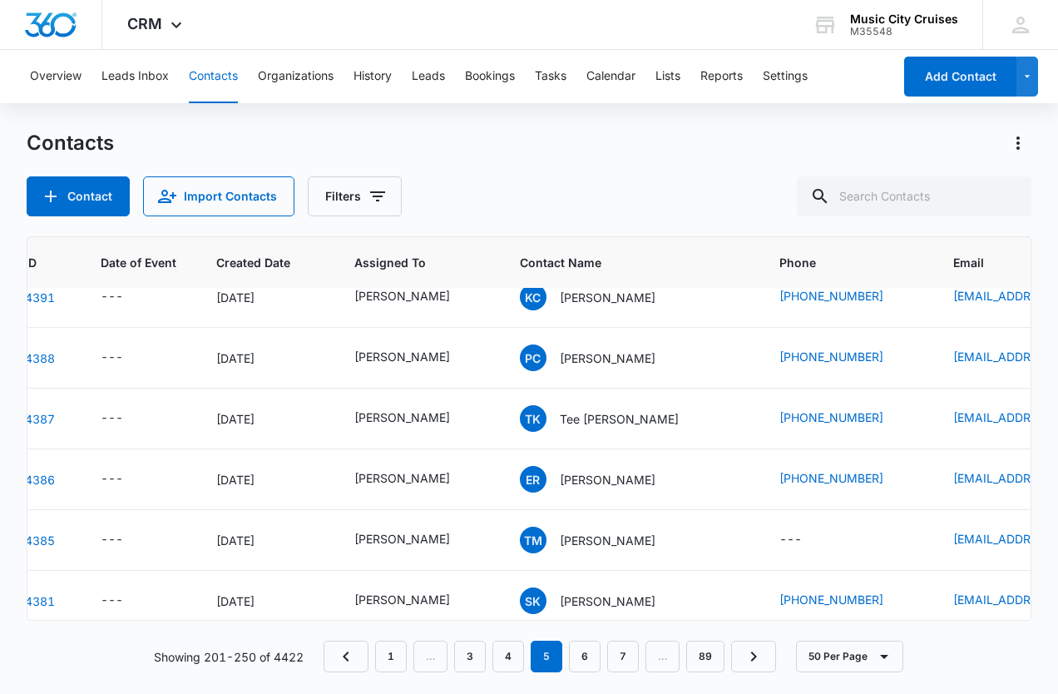
scroll to position [2717, 87]
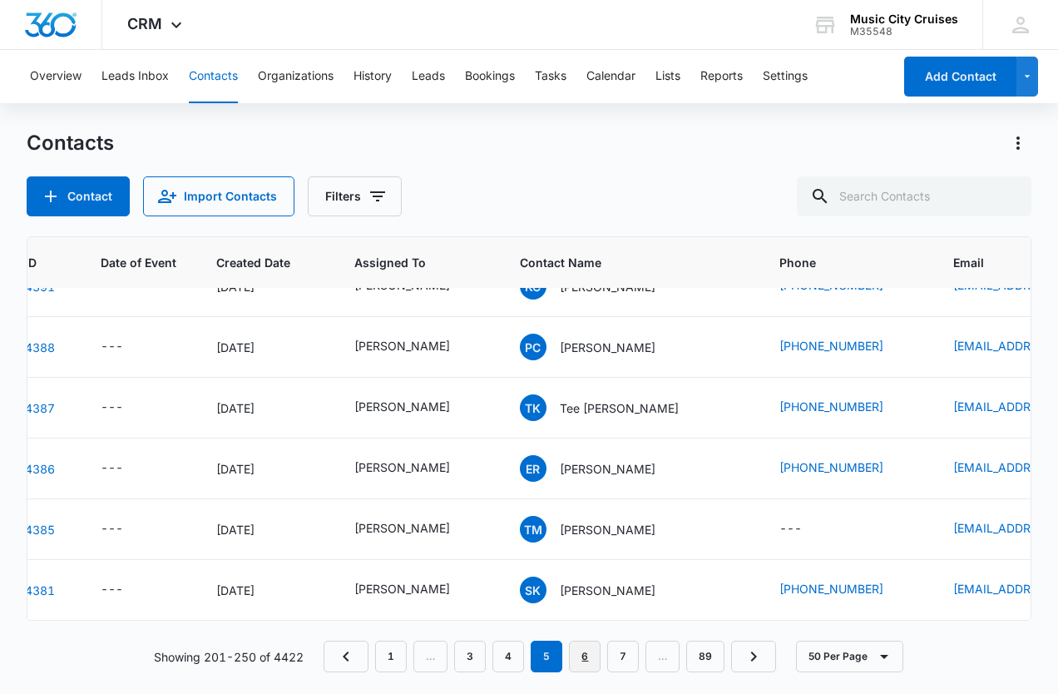
click at [585, 652] on link "6" at bounding box center [585, 657] width 32 height 32
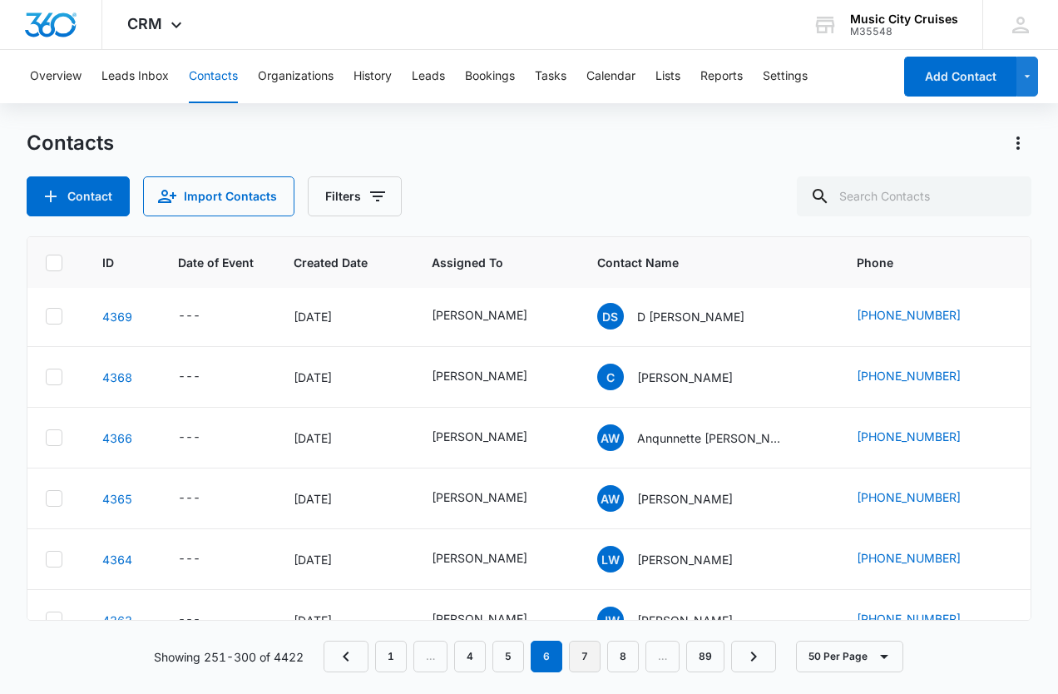
scroll to position [482, 9]
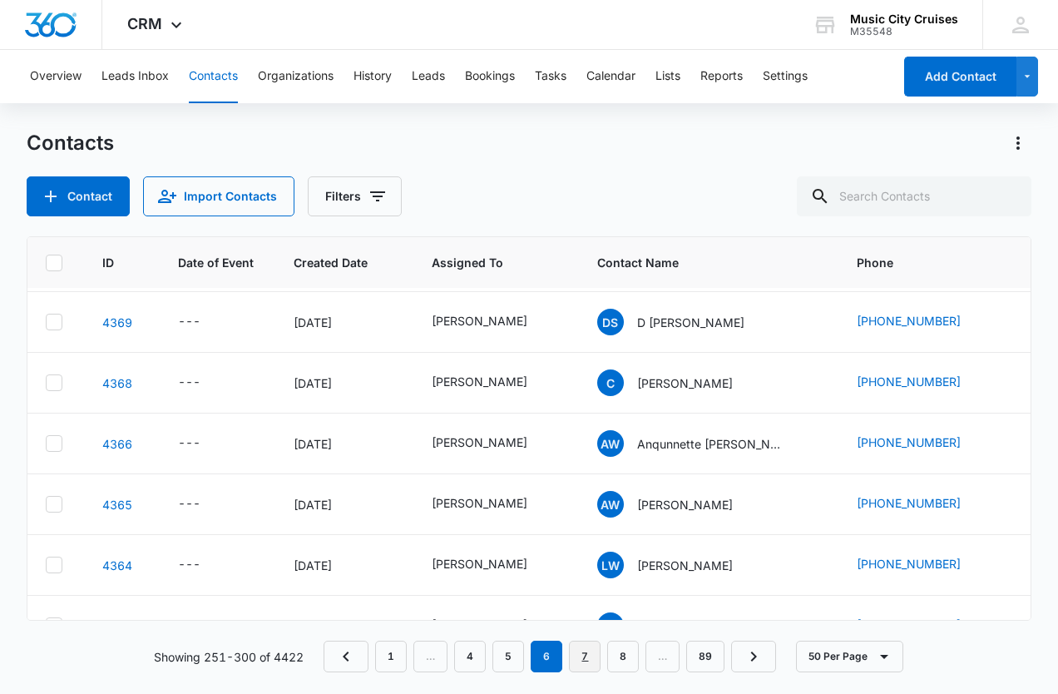
click at [593, 649] on link "7" at bounding box center [585, 657] width 32 height 32
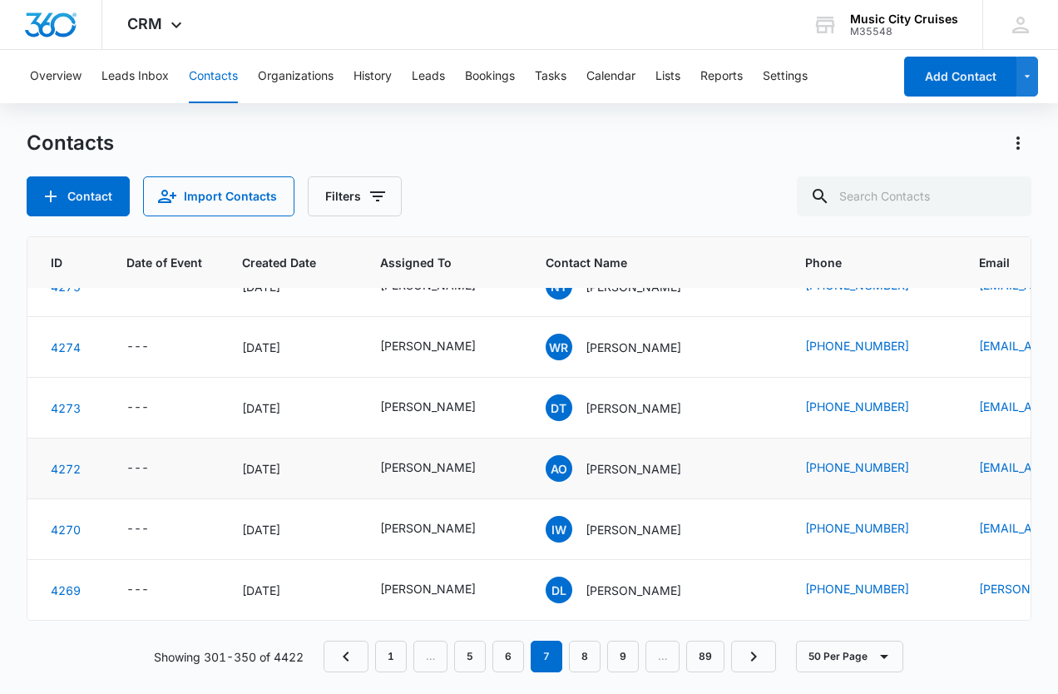
scroll to position [2717, 62]
click at [578, 647] on link "8" at bounding box center [585, 657] width 32 height 32
click at [619, 651] on link "10" at bounding box center [623, 657] width 38 height 32
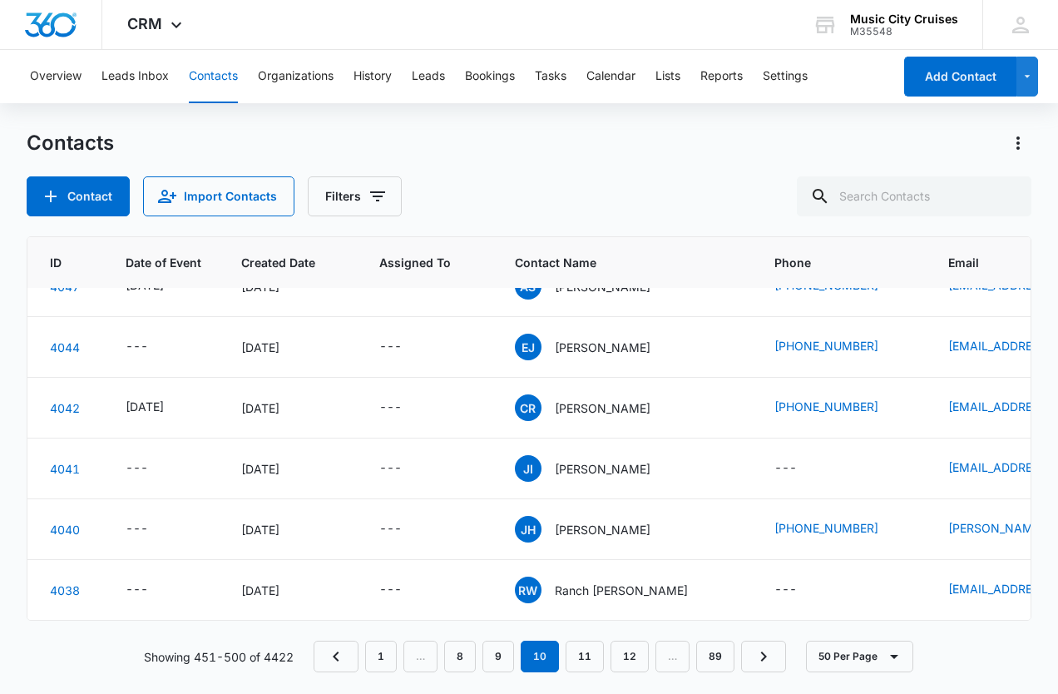
scroll to position [0, 62]
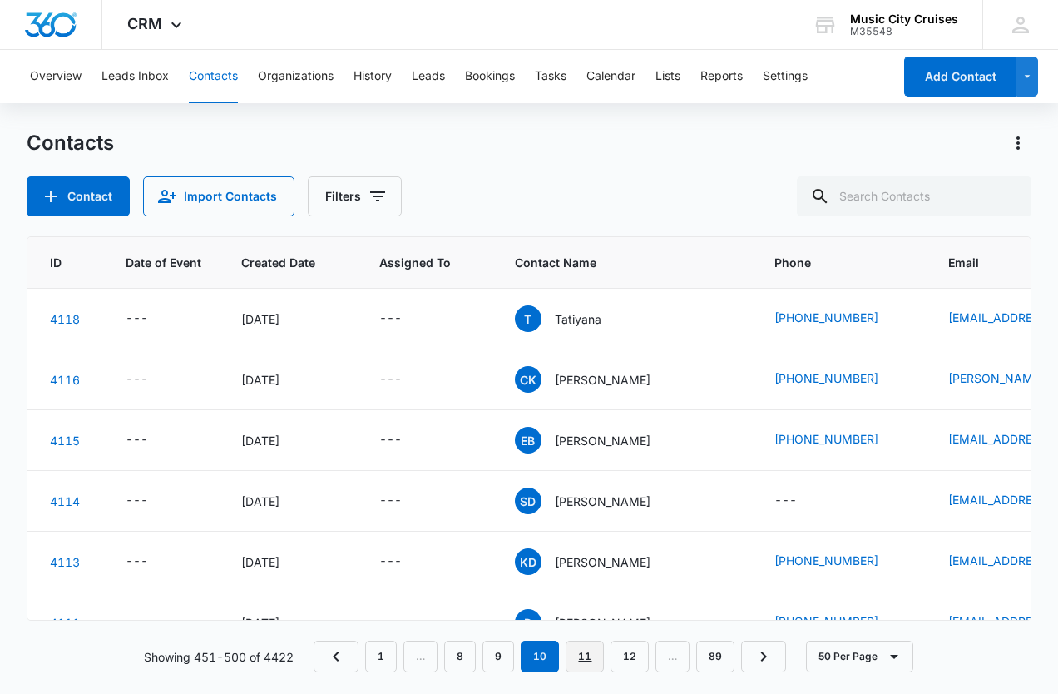
click at [584, 663] on link "11" at bounding box center [585, 657] width 38 height 32
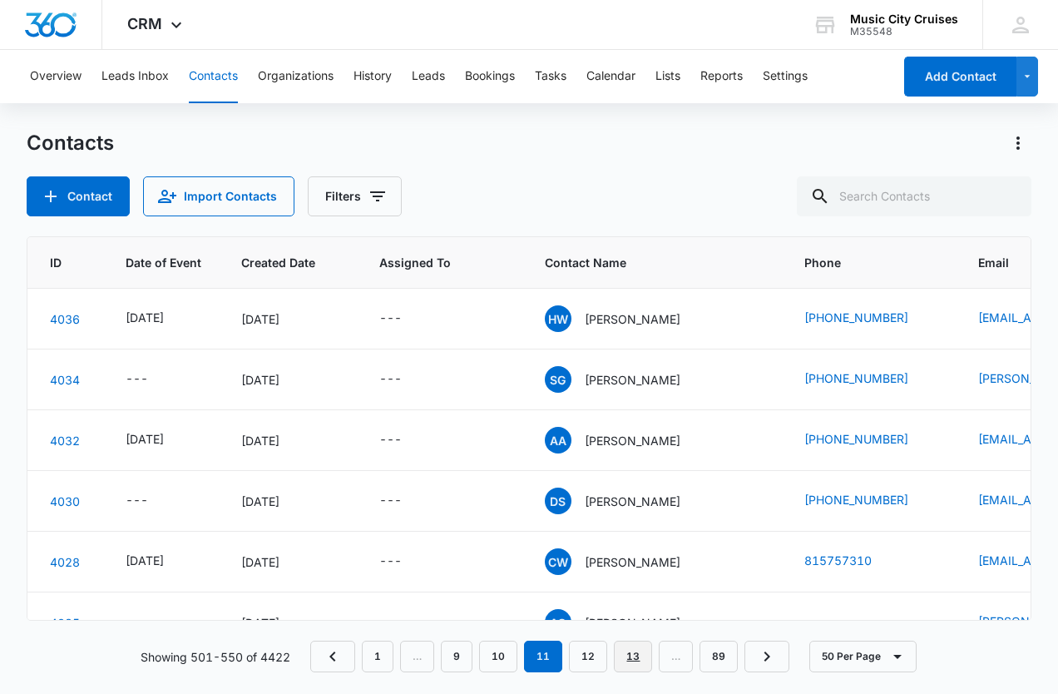
click at [633, 654] on link "13" at bounding box center [633, 657] width 38 height 32
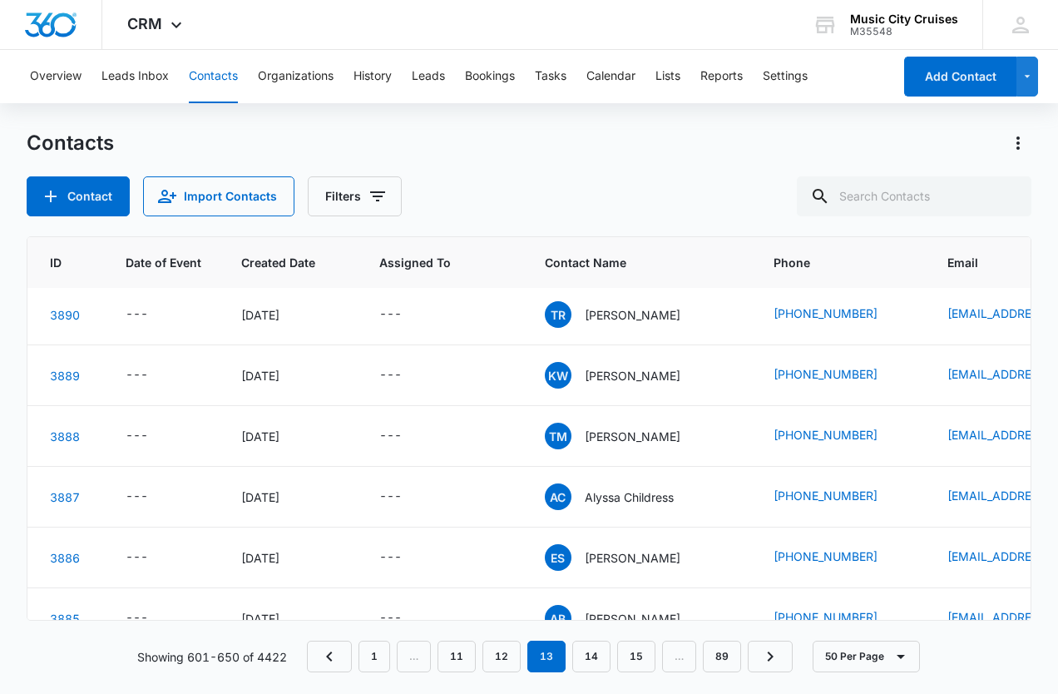
scroll to position [576, 62]
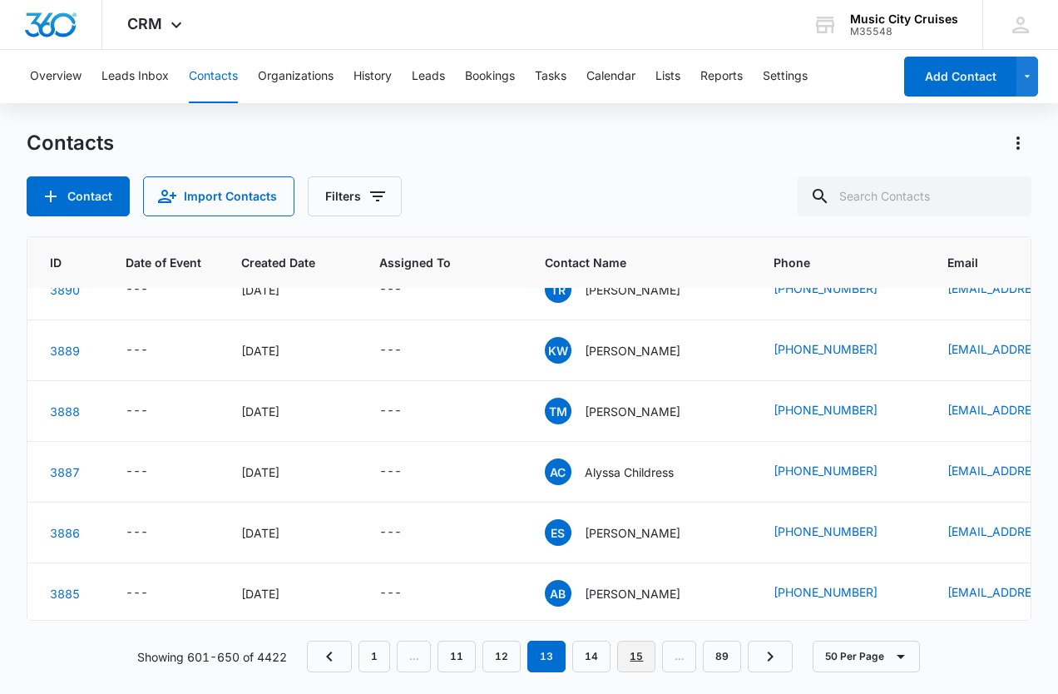
click at [644, 658] on link "15" at bounding box center [636, 657] width 38 height 32
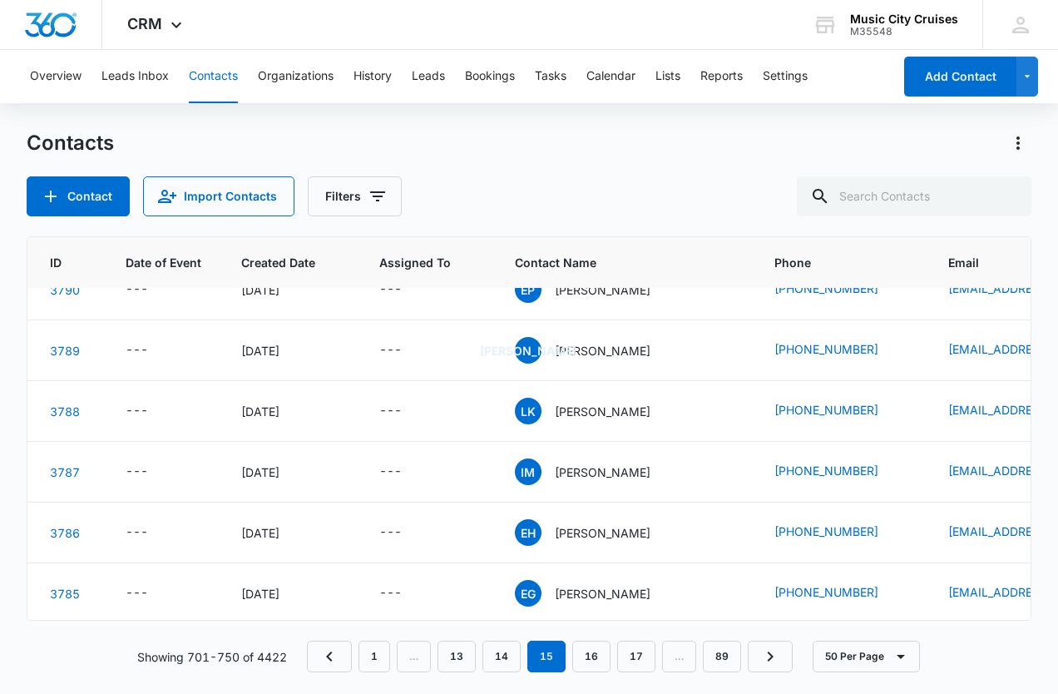
scroll to position [0, 62]
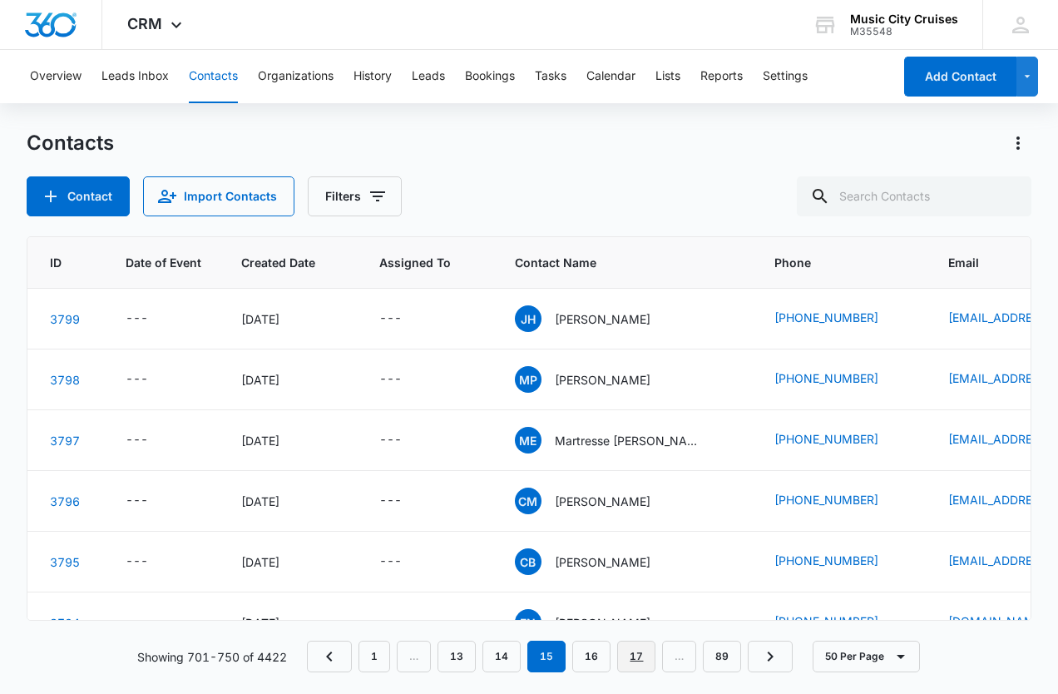
click at [636, 656] on link "17" at bounding box center [636, 657] width 38 height 32
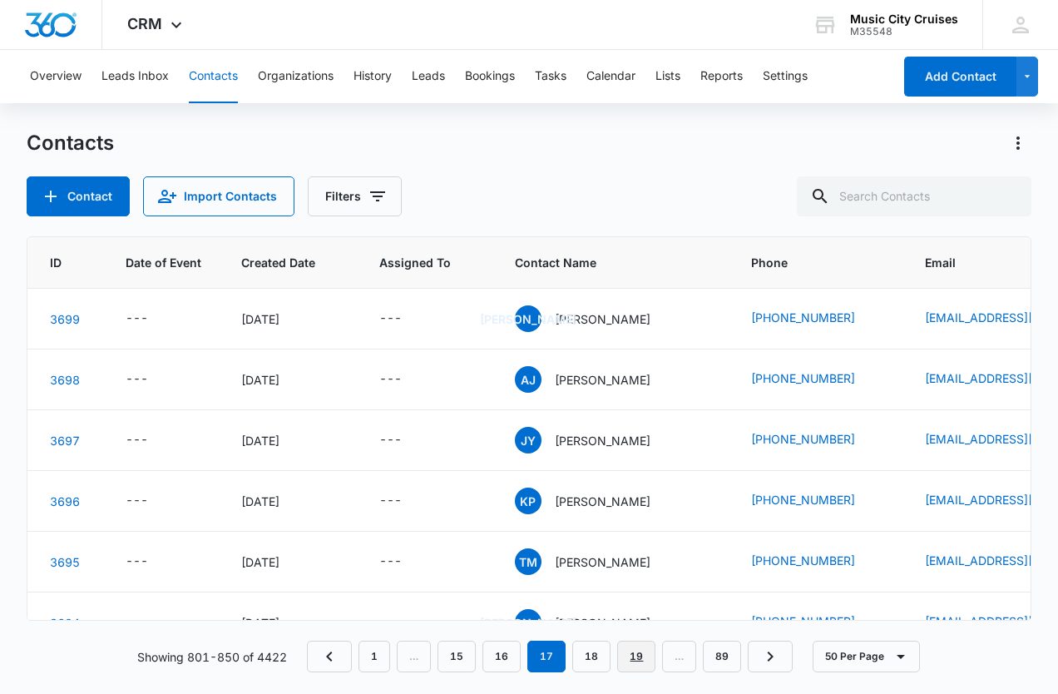
click at [636, 656] on link "19" at bounding box center [636, 657] width 38 height 32
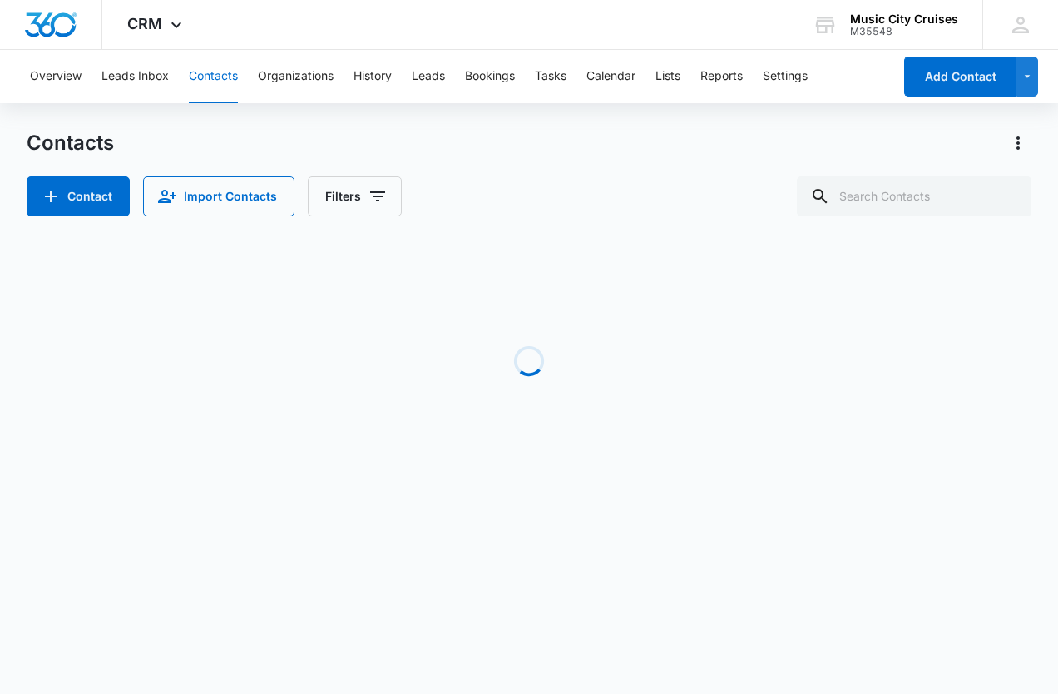
click at [0, 0] on link "21" at bounding box center [0, 0] width 0 height 0
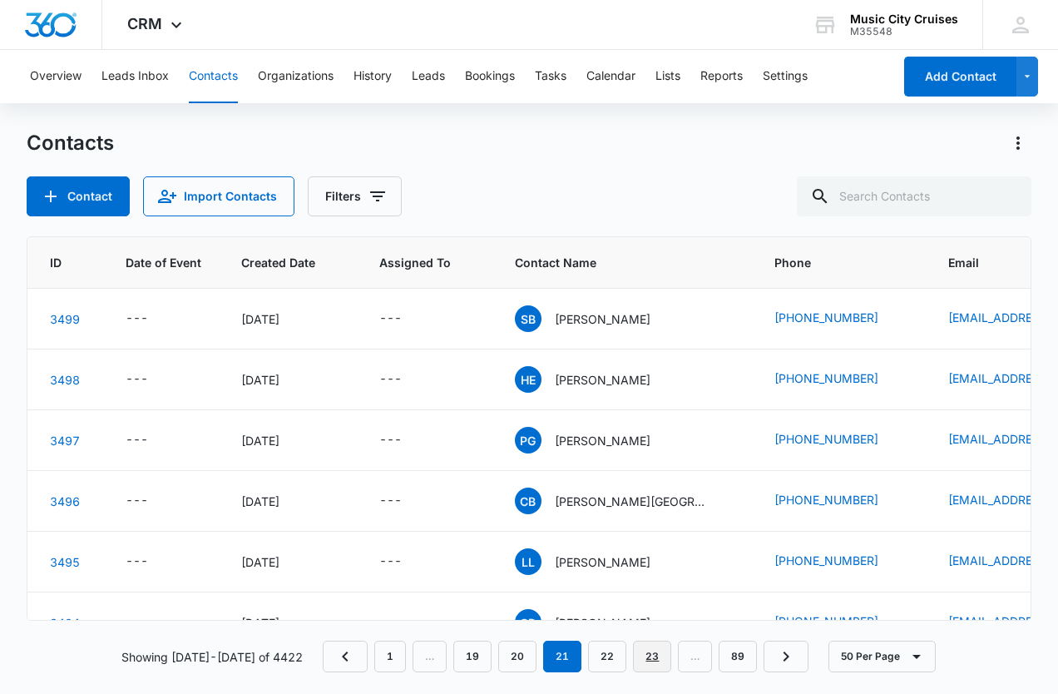
click at [636, 656] on link "23" at bounding box center [652, 657] width 38 height 32
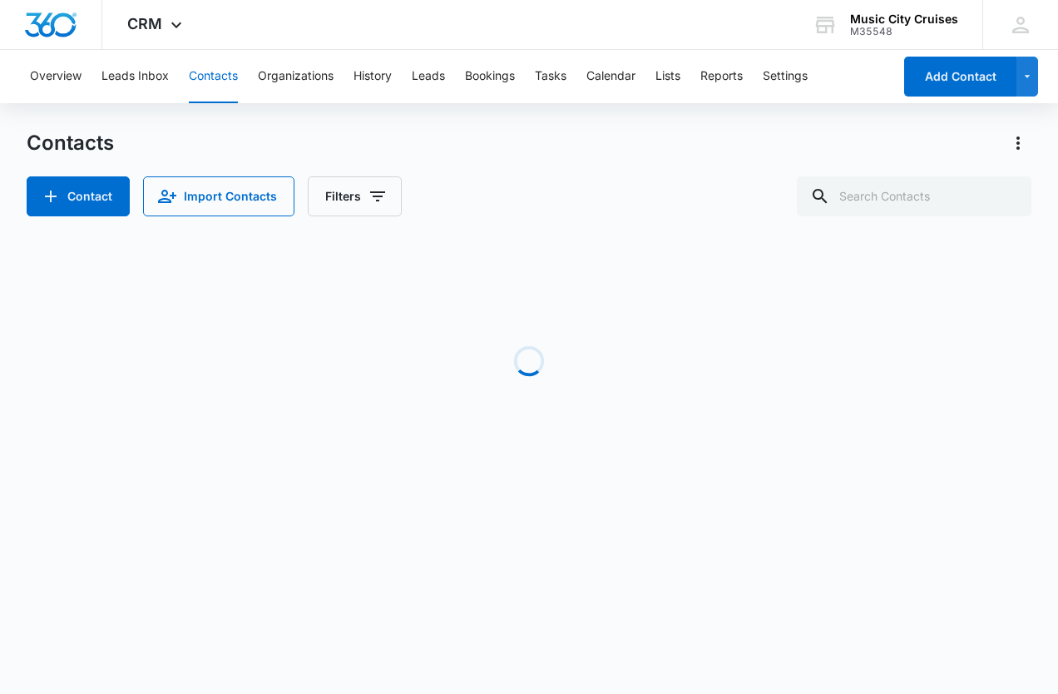
click at [0, 0] on link "25" at bounding box center [0, 0] width 0 height 0
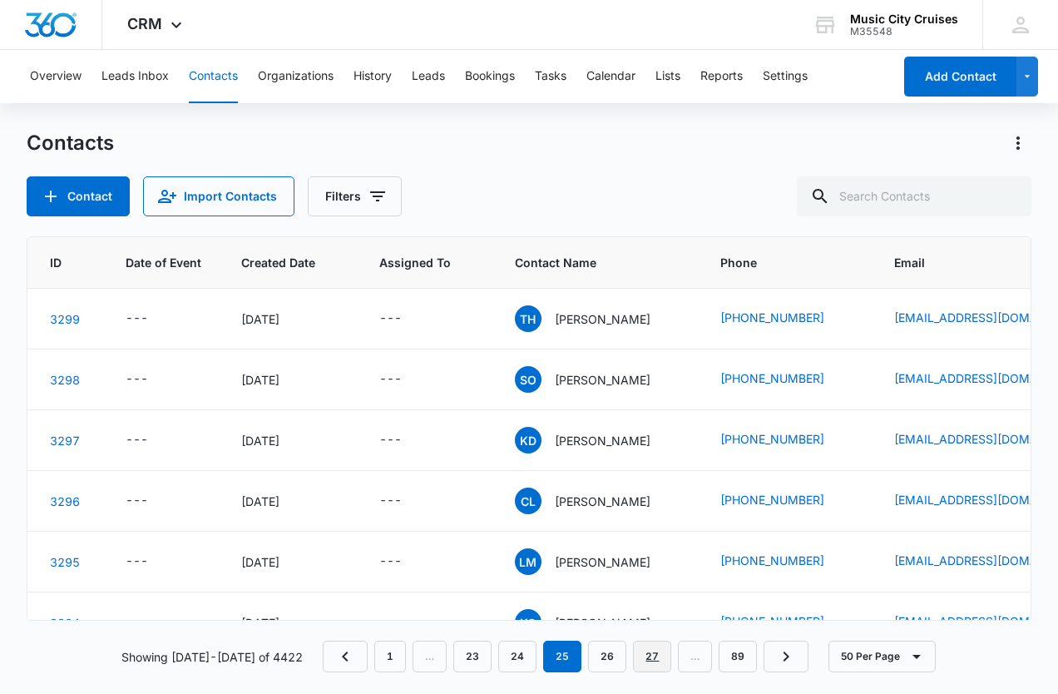
click at [636, 656] on link "27" at bounding box center [652, 657] width 38 height 32
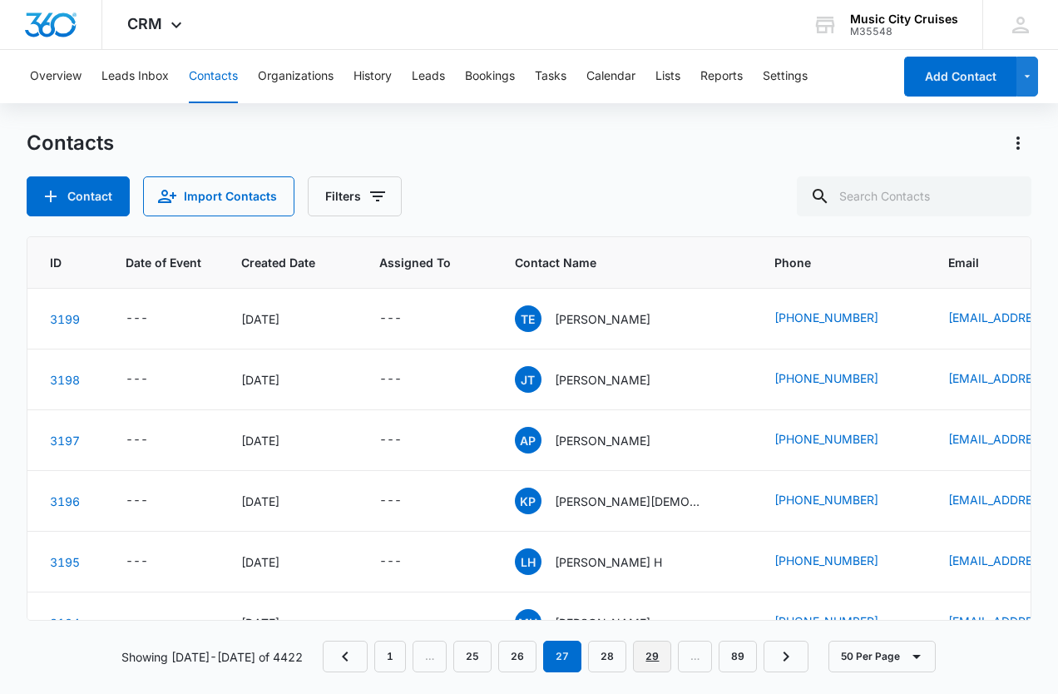
click at [636, 656] on link "29" at bounding box center [652, 657] width 38 height 32
click at [636, 656] on link "31" at bounding box center [652, 657] width 38 height 32
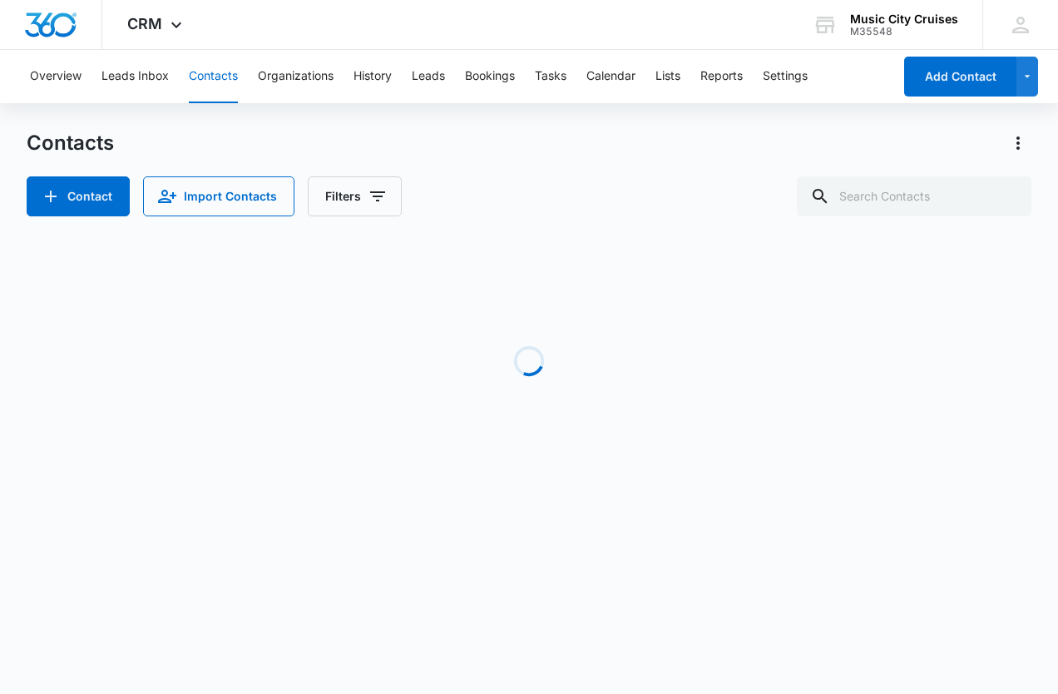
click at [0, 0] on link "33" at bounding box center [0, 0] width 0 height 0
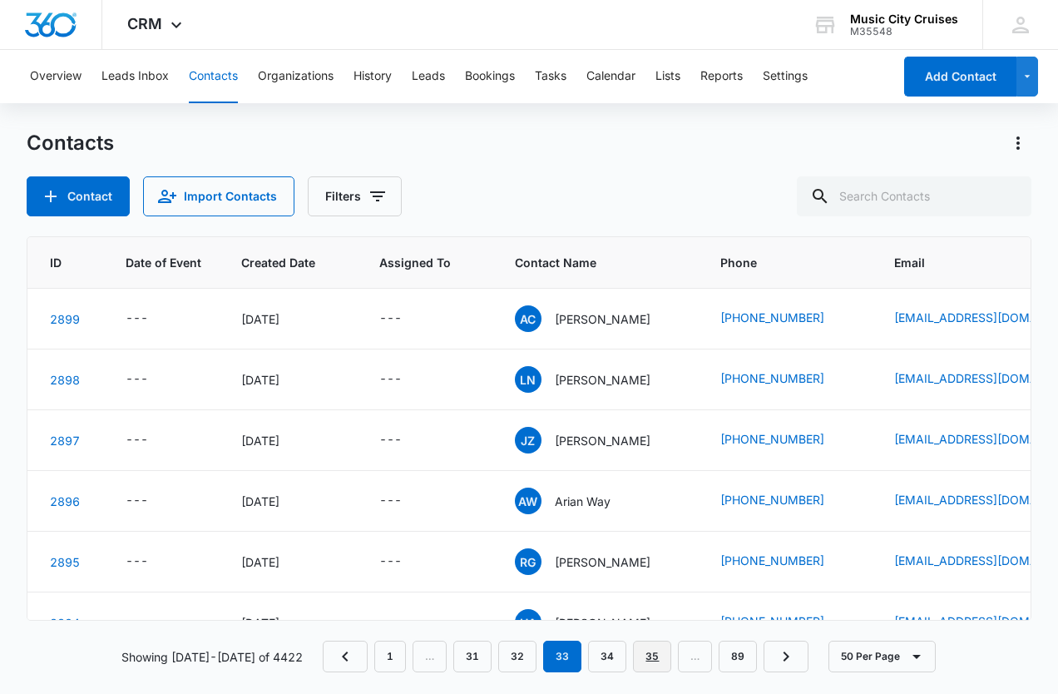
click at [636, 656] on link "35" at bounding box center [652, 657] width 38 height 32
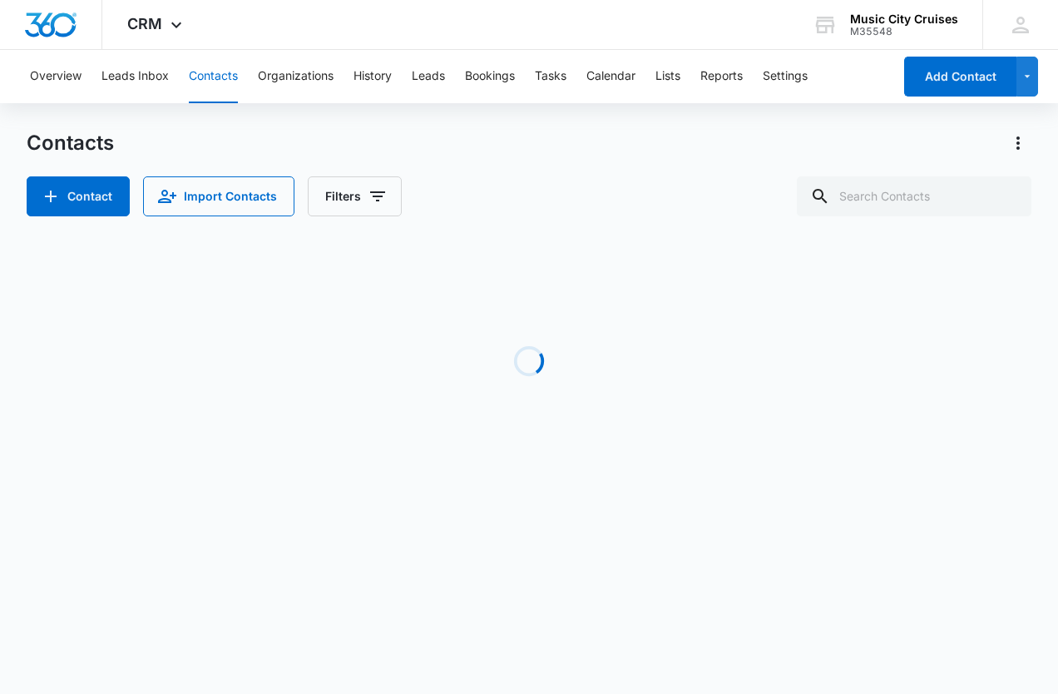
click at [0, 0] on link "37" at bounding box center [0, 0] width 0 height 0
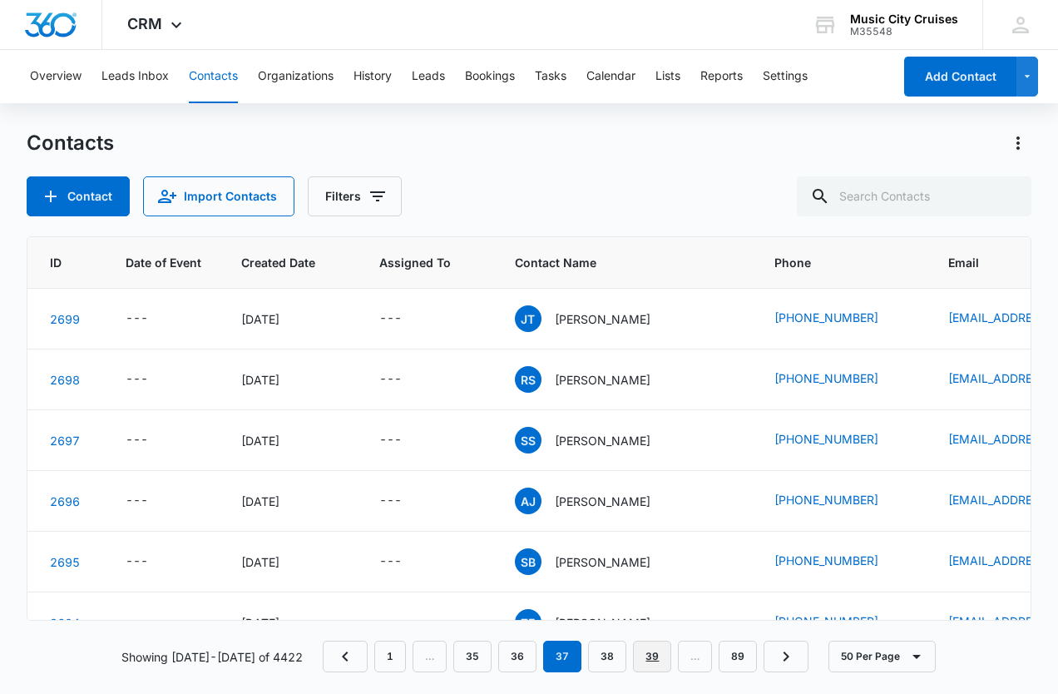
click at [636, 656] on link "39" at bounding box center [652, 657] width 38 height 32
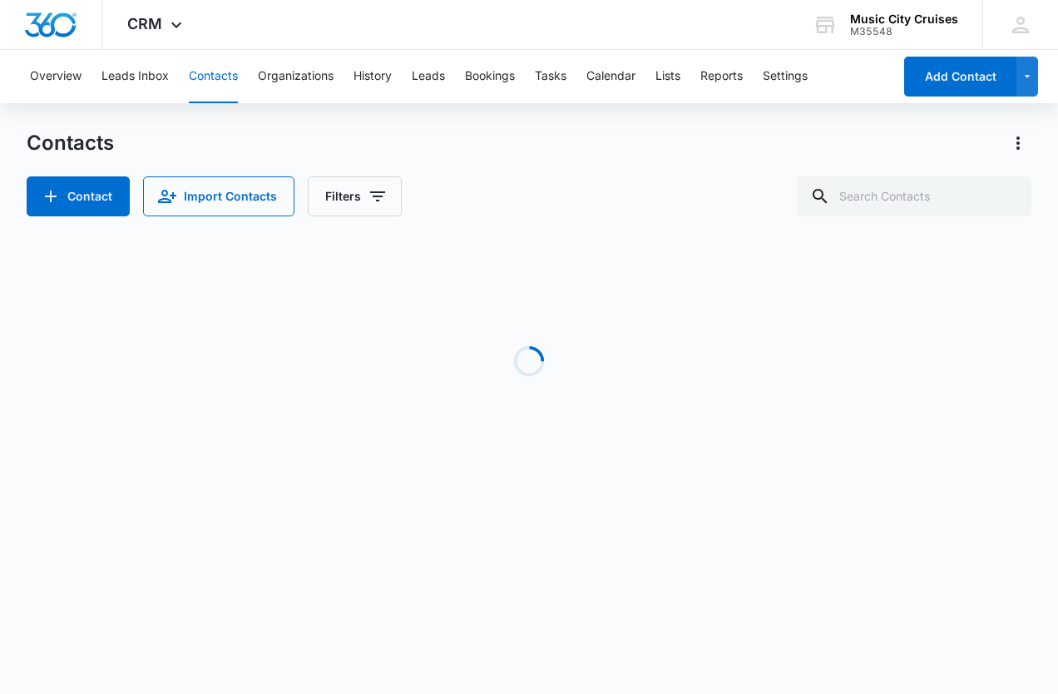
click at [0, 0] on link "41" at bounding box center [0, 0] width 0 height 0
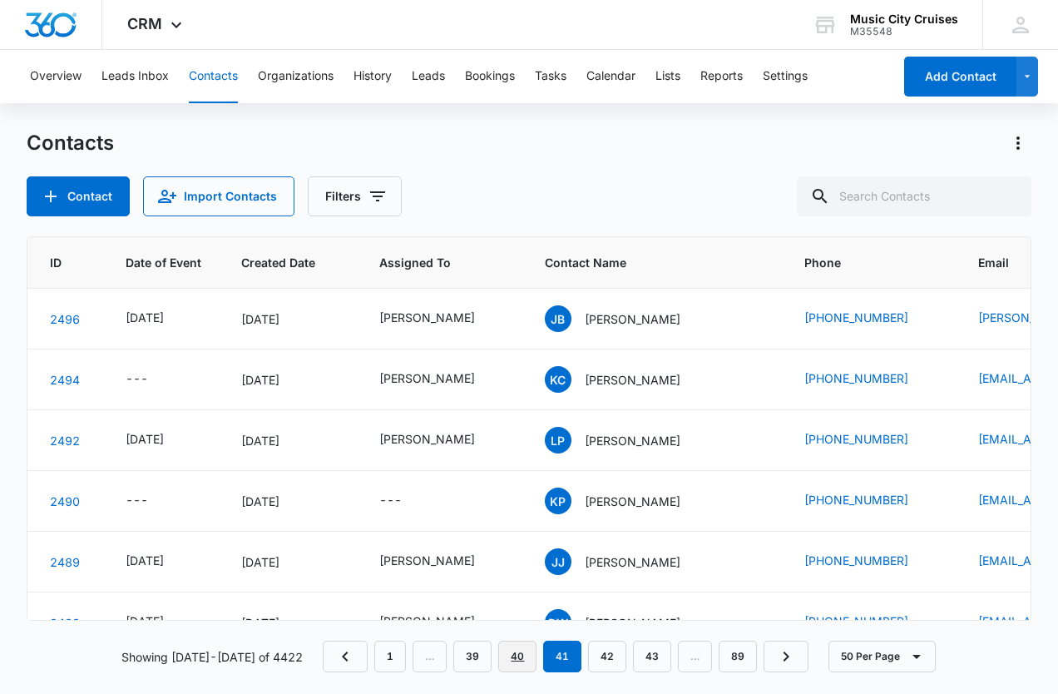
click at [508, 647] on link "40" at bounding box center [517, 657] width 38 height 32
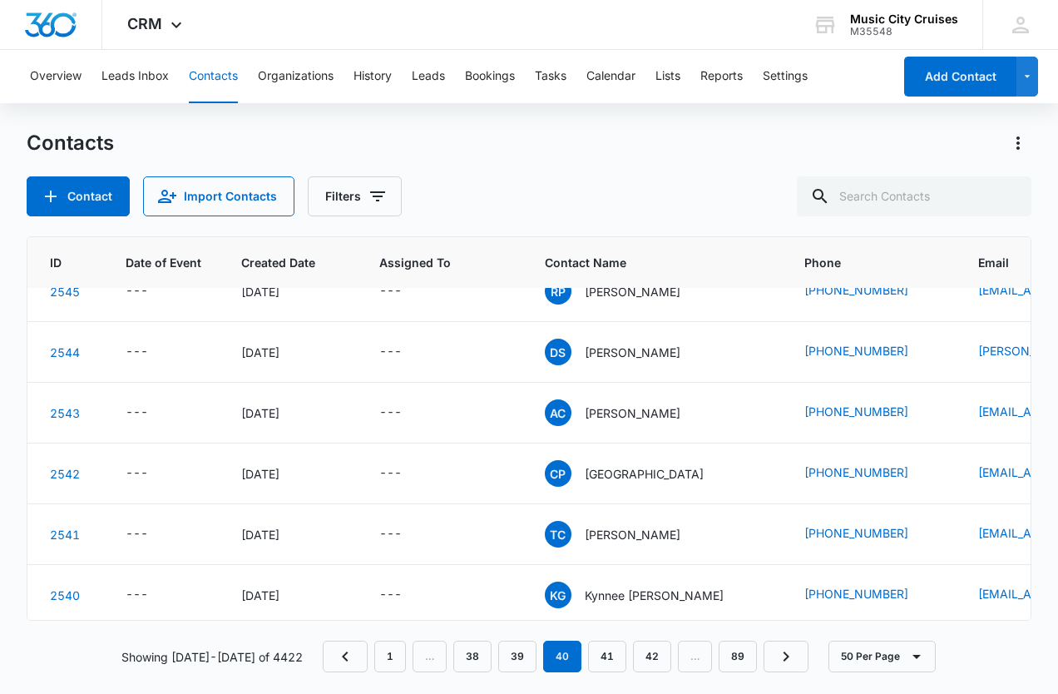
scroll to position [223, 62]
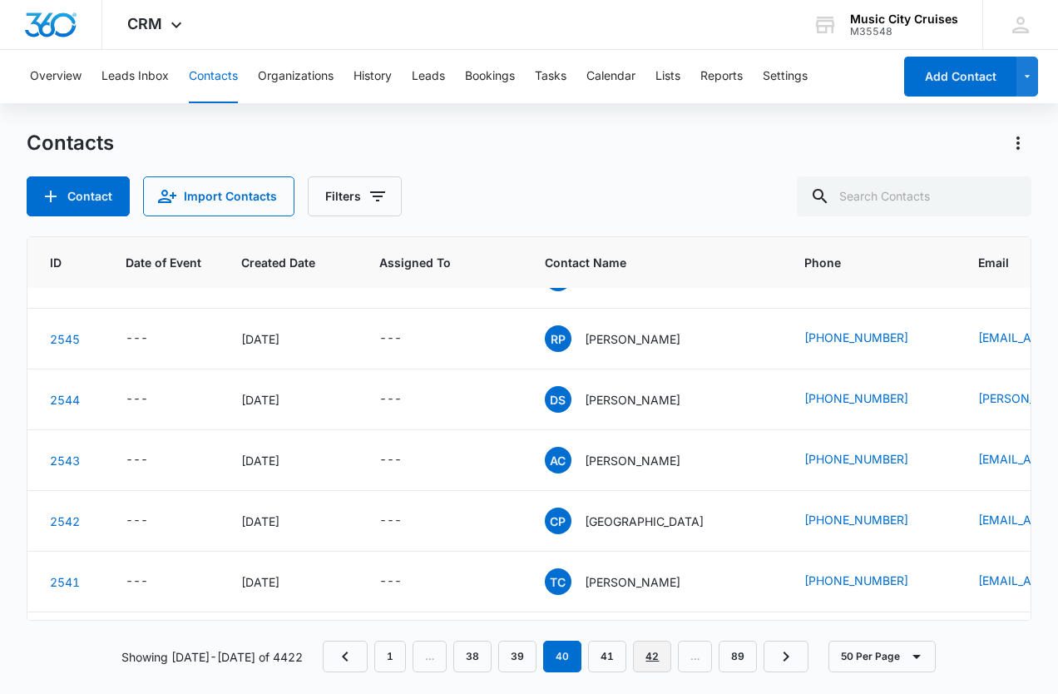
click at [639, 657] on link "42" at bounding box center [652, 657] width 38 height 32
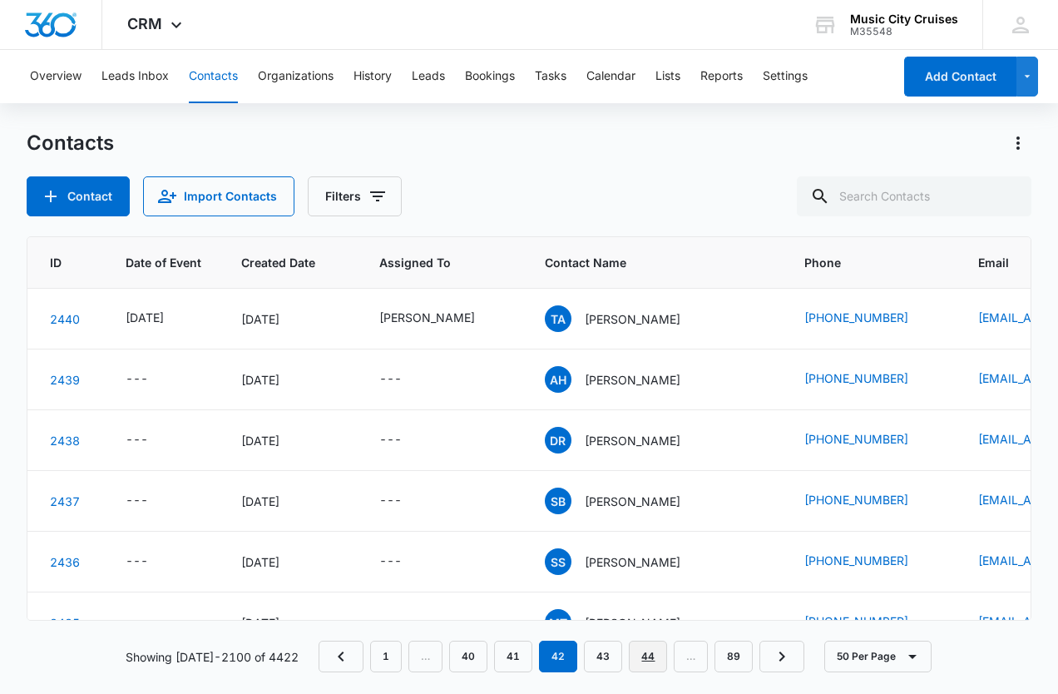
click at [644, 653] on link "44" at bounding box center [648, 657] width 38 height 32
click at [651, 657] on link "46" at bounding box center [644, 657] width 38 height 32
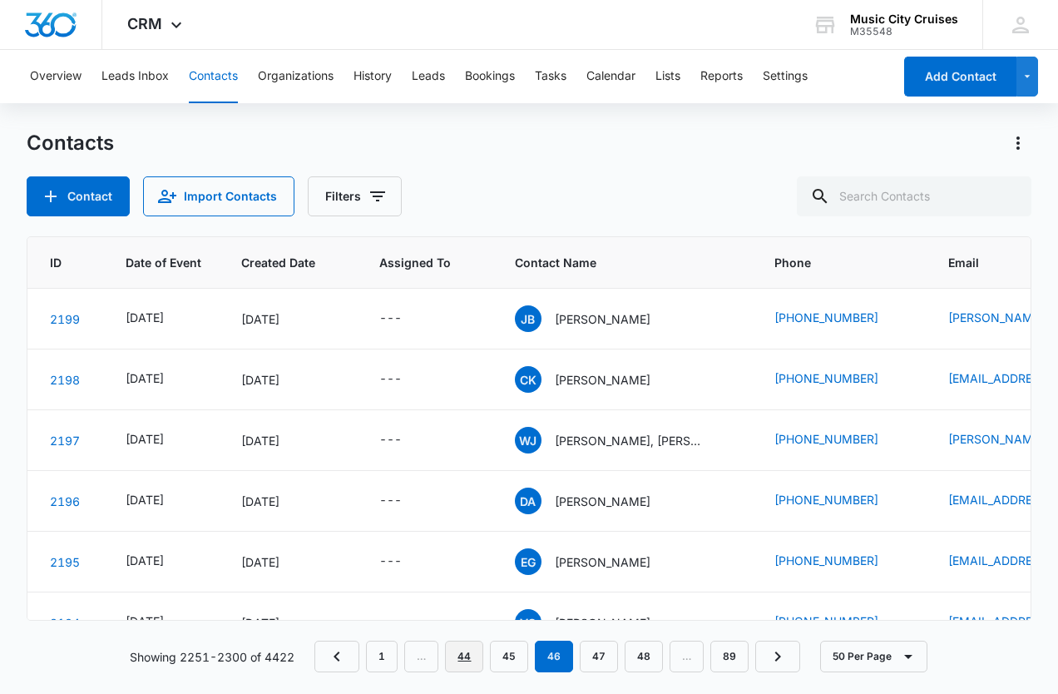
click at [481, 652] on link "44" at bounding box center [464, 657] width 38 height 32
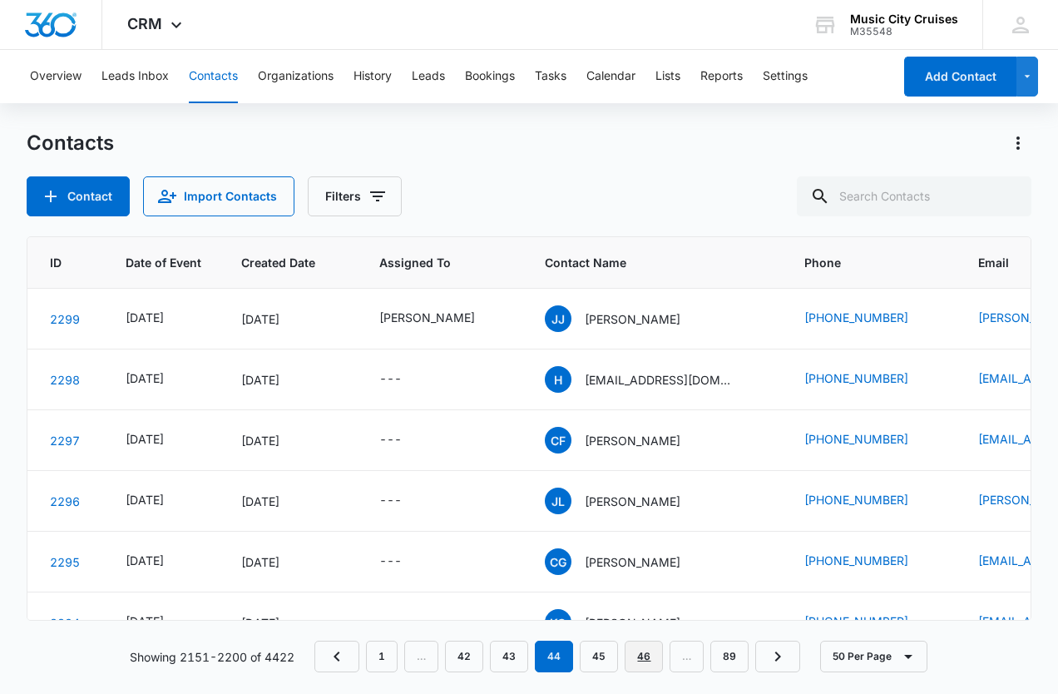
click at [649, 647] on link "46" at bounding box center [644, 657] width 38 height 32
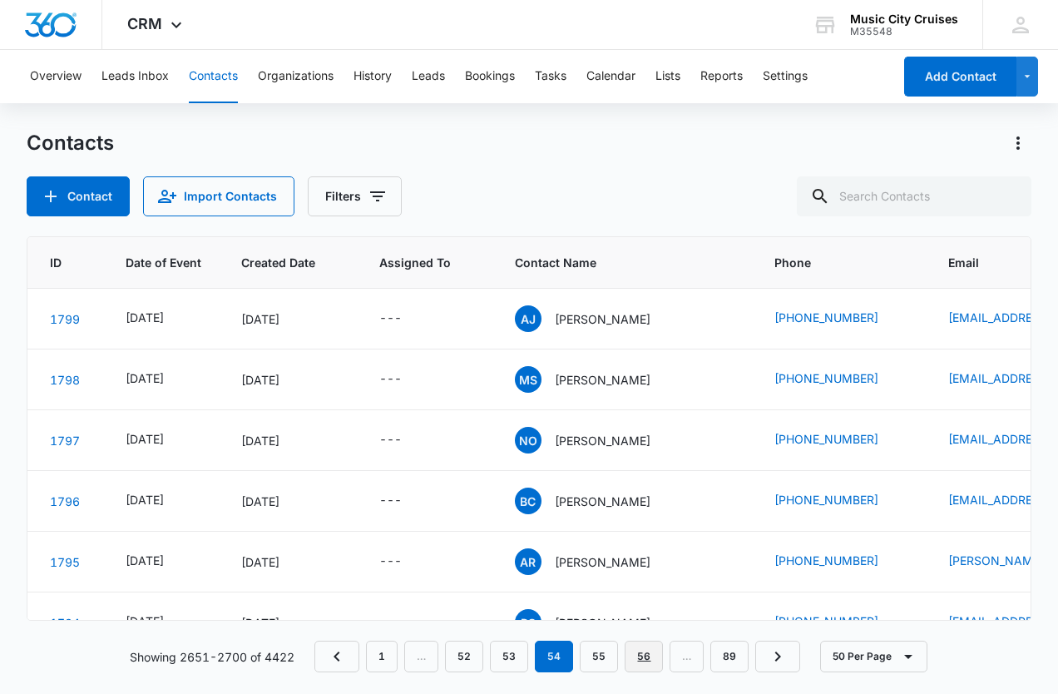
click at [643, 656] on link "56" at bounding box center [644, 657] width 38 height 32
click at [656, 659] on link "60" at bounding box center [644, 657] width 38 height 32
click at [656, 659] on link "64" at bounding box center [644, 657] width 38 height 32
click at [642, 650] on link "66" at bounding box center [644, 657] width 38 height 32
click at [642, 650] on link "68" at bounding box center [644, 657] width 38 height 32
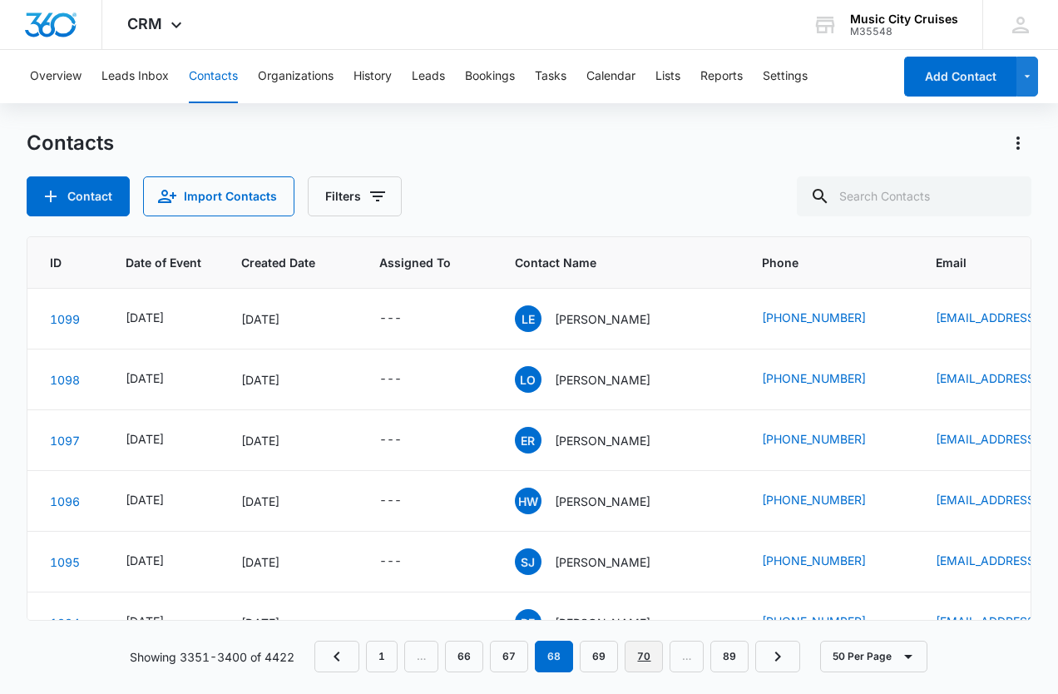
click at [642, 650] on link "70" at bounding box center [644, 657] width 38 height 32
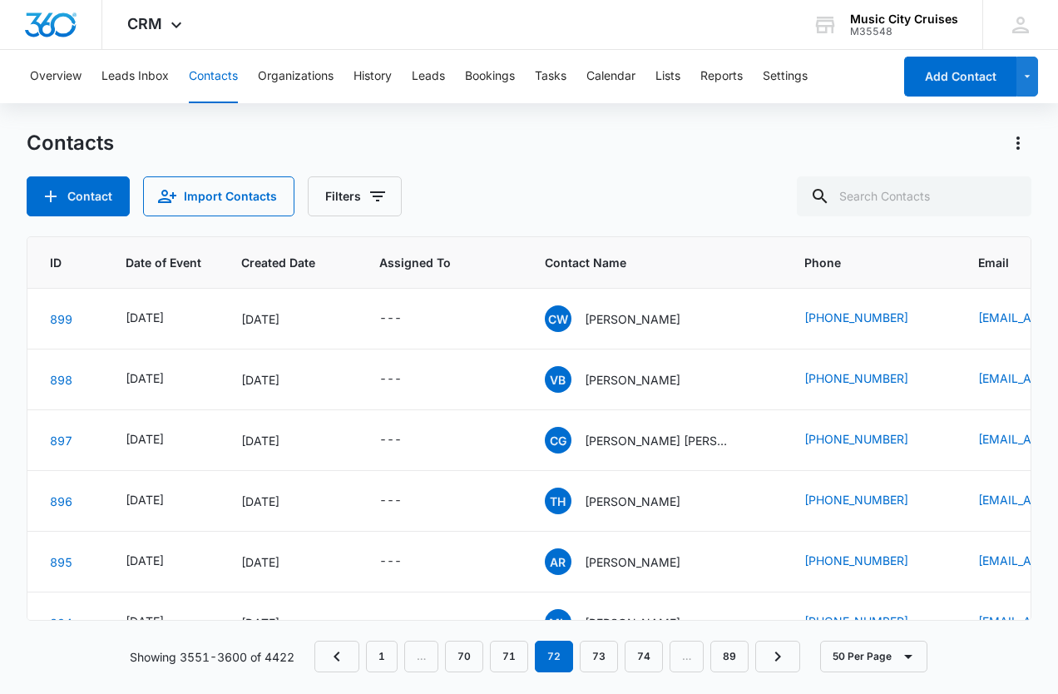
click at [642, 650] on link "74" at bounding box center [644, 657] width 38 height 32
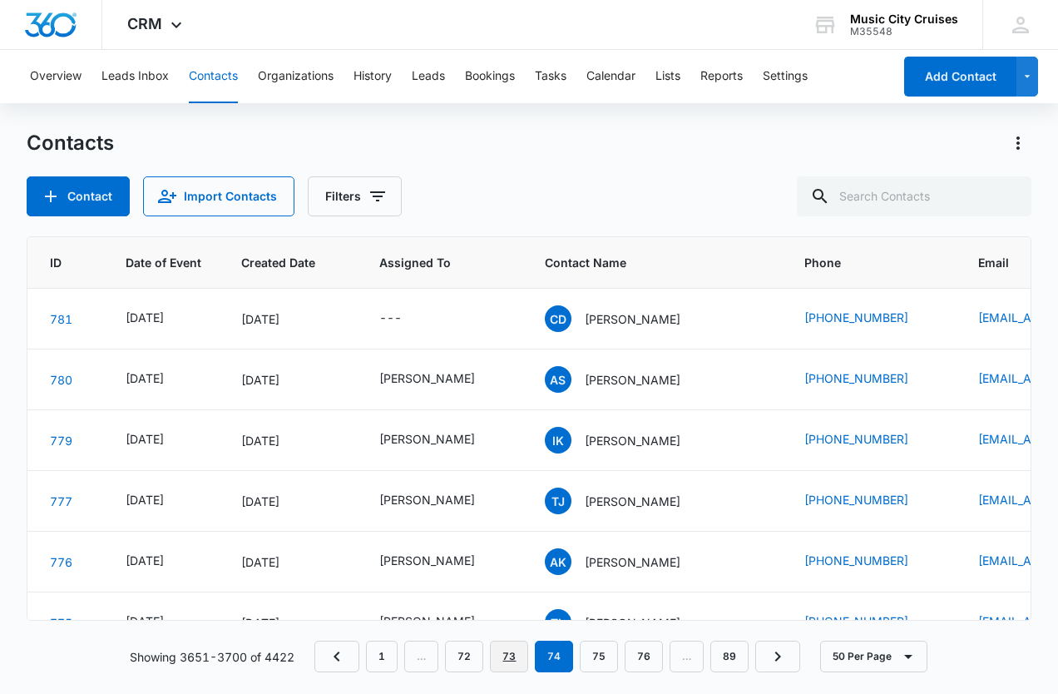
click at [524, 661] on link "73" at bounding box center [509, 657] width 38 height 32
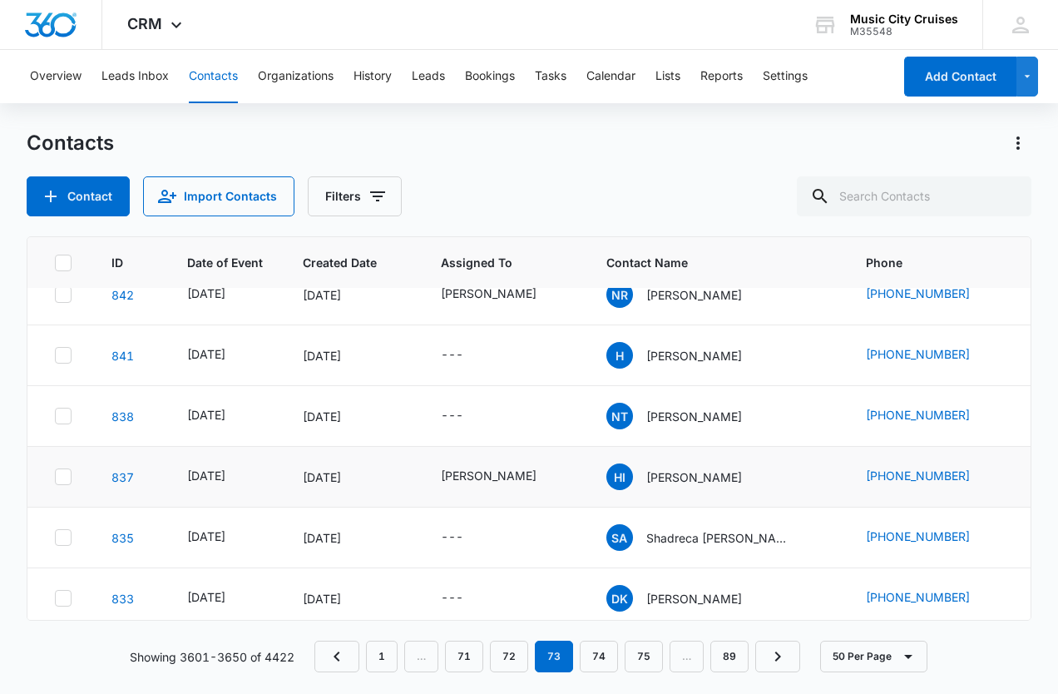
scroll to position [0, 0]
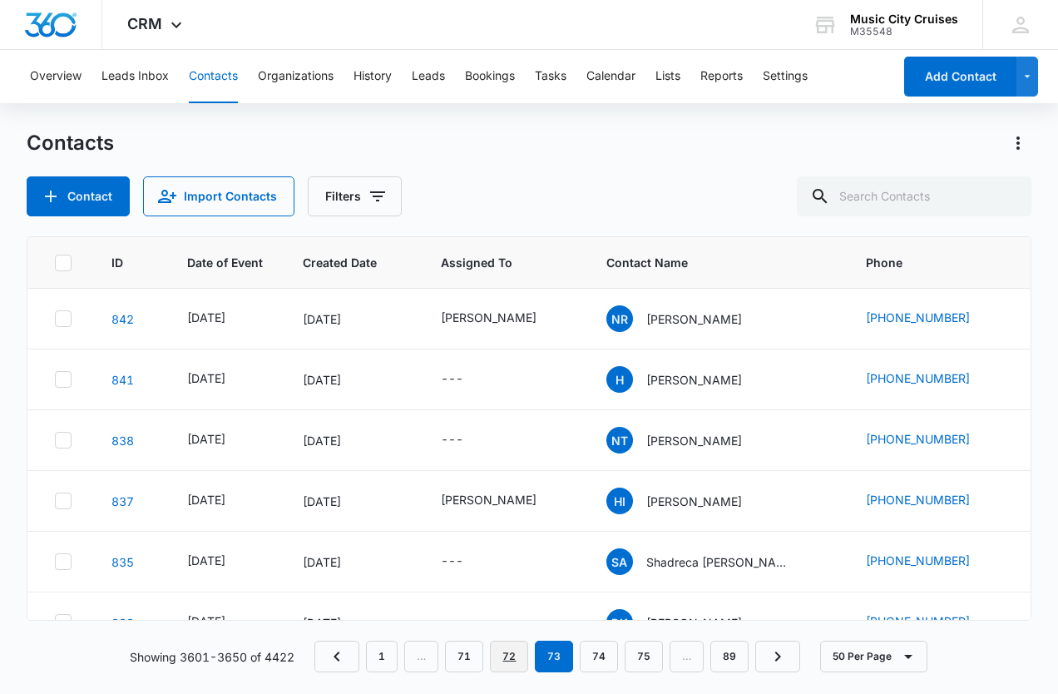
click at [519, 662] on link "72" at bounding box center [509, 657] width 38 height 32
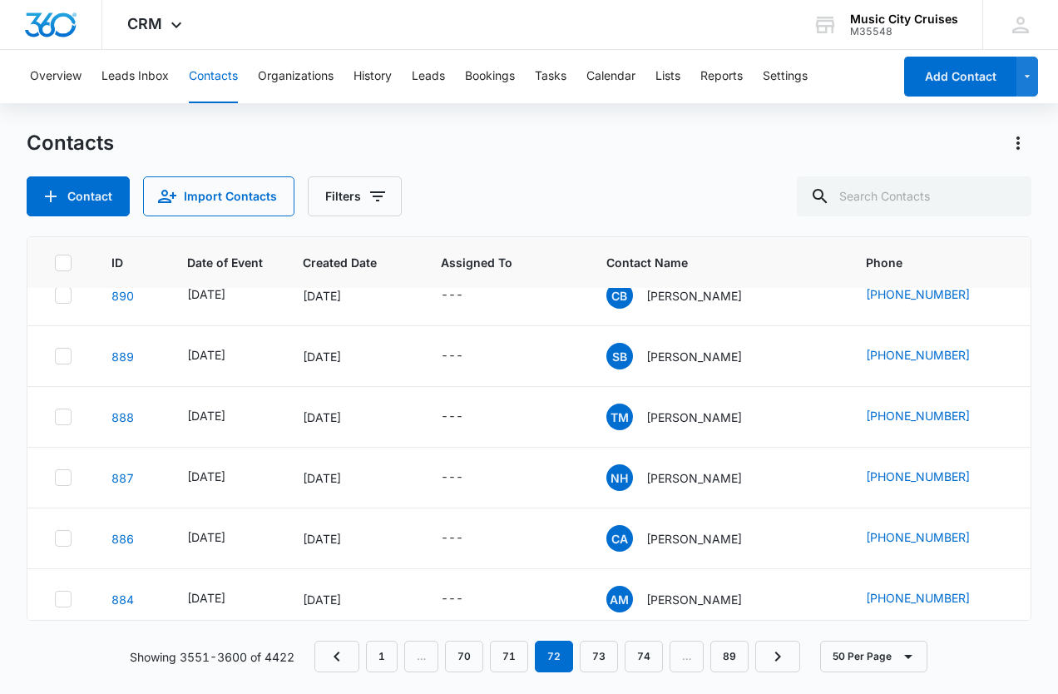
scroll to position [571, 0]
click at [508, 430] on td "---" at bounding box center [504, 416] width 166 height 61
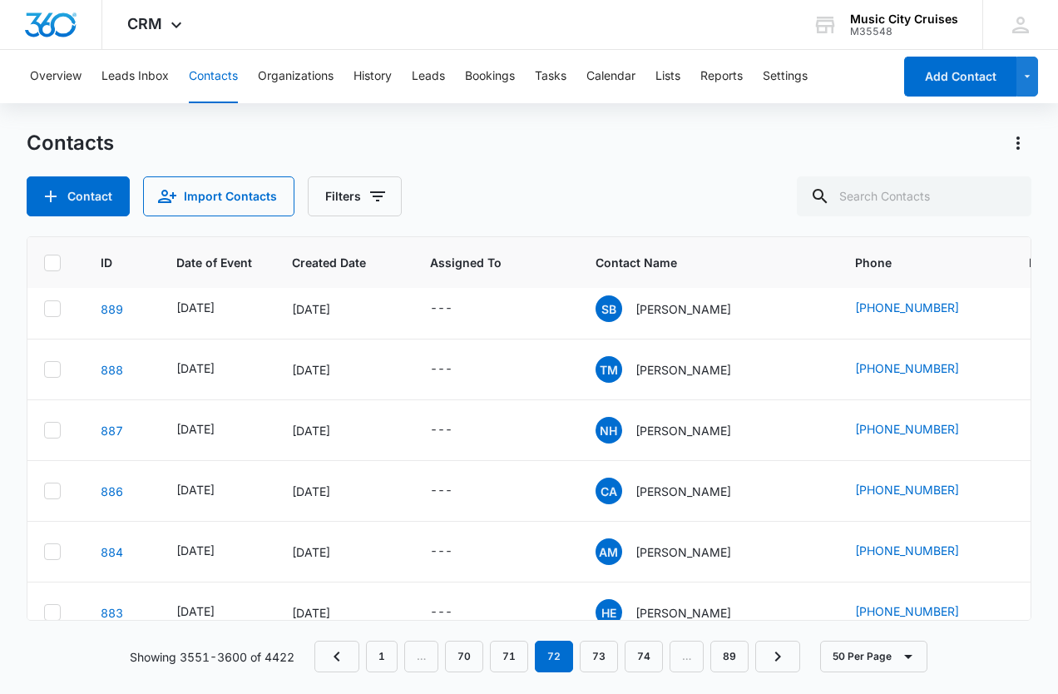
scroll to position [617, 12]
click at [420, 654] on nav "1 … 70 71 72 73 74 … 89" at bounding box center [557, 657] width 486 height 32
click at [398, 655] on link "1" at bounding box center [382, 657] width 32 height 32
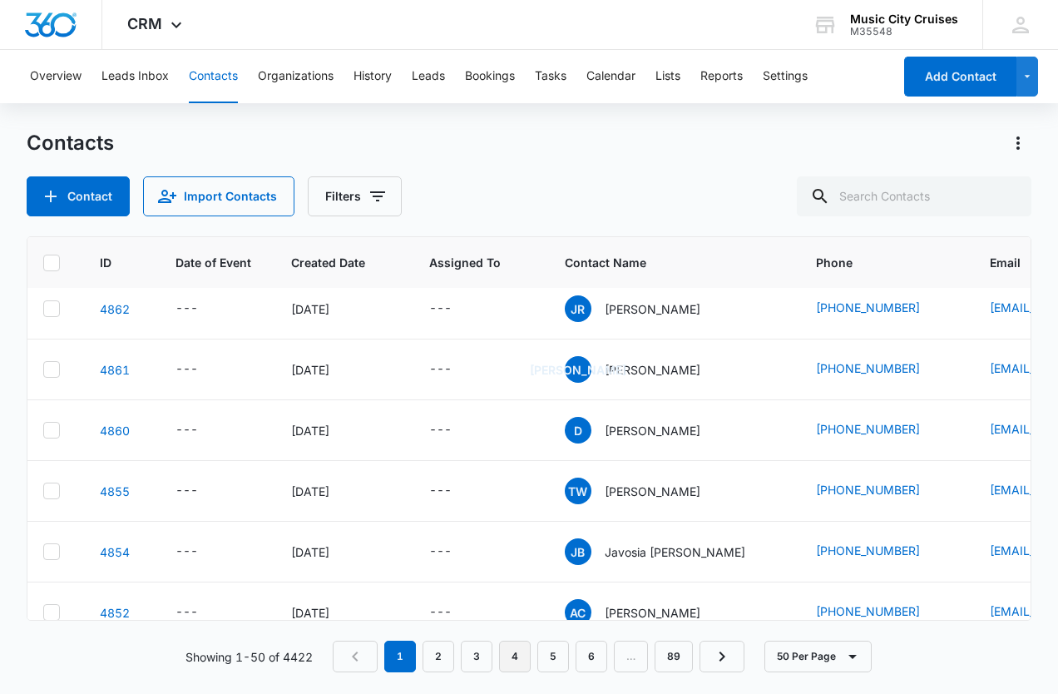
scroll to position [0, 12]
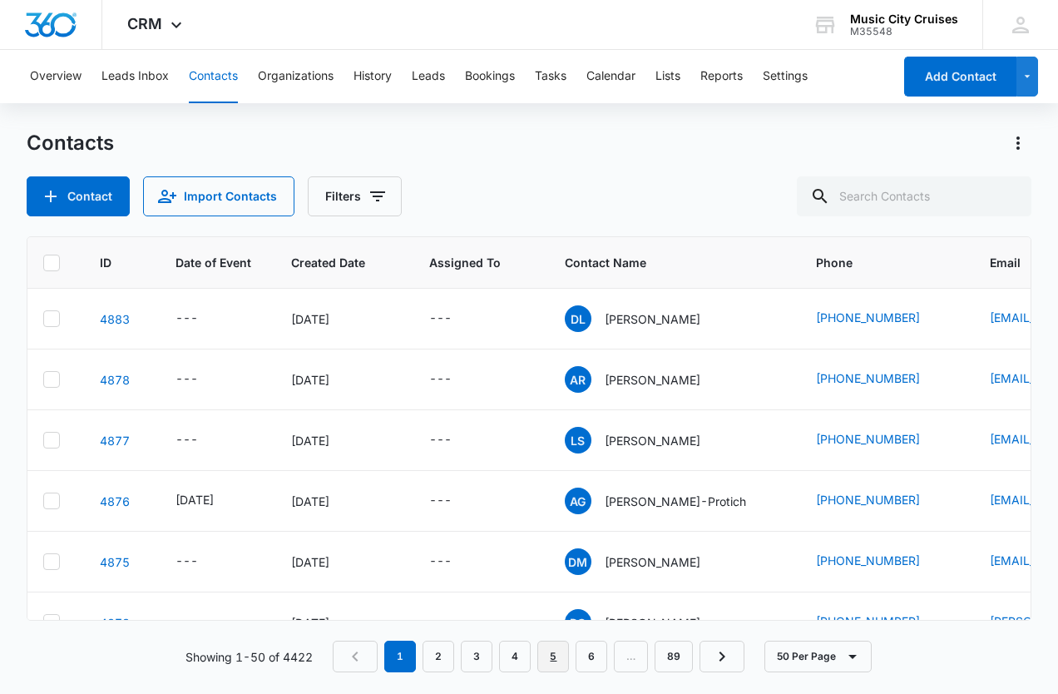
click at [555, 664] on link "5" at bounding box center [553, 657] width 32 height 32
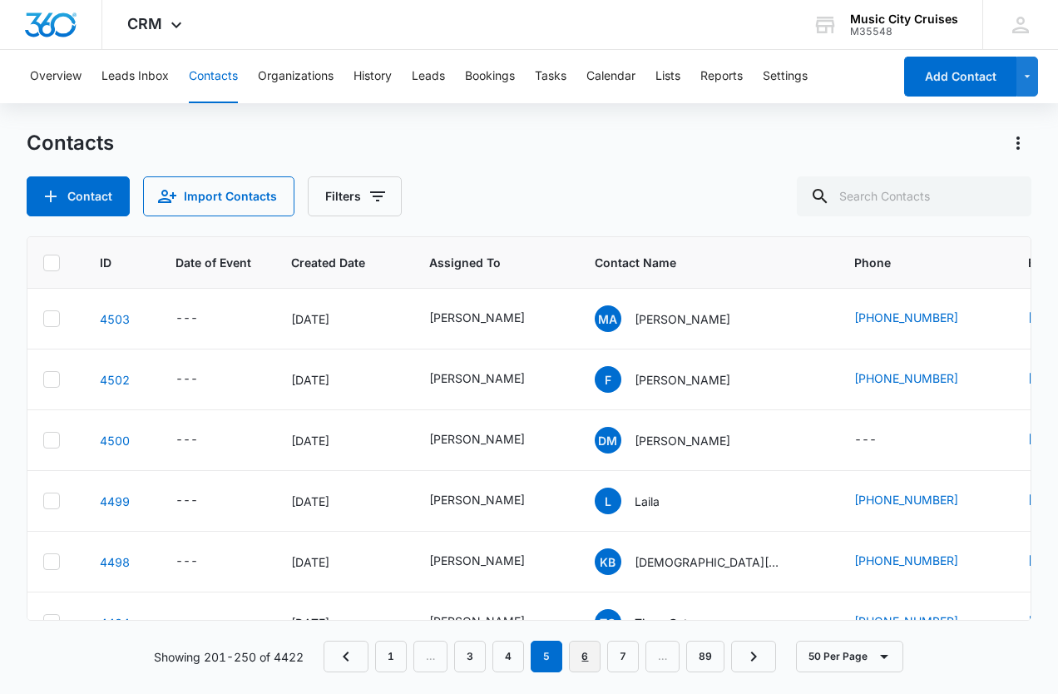
click at [585, 659] on link "6" at bounding box center [585, 657] width 32 height 32
click at [623, 655] on link "8" at bounding box center [623, 657] width 32 height 32
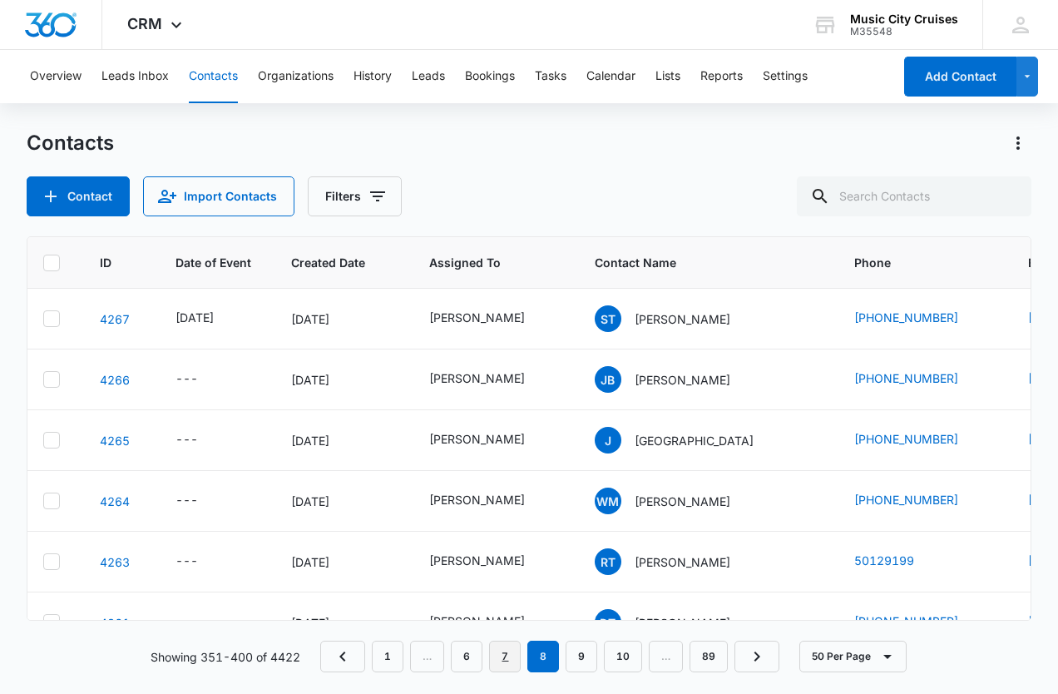
click at [501, 651] on link "7" at bounding box center [505, 657] width 32 height 32
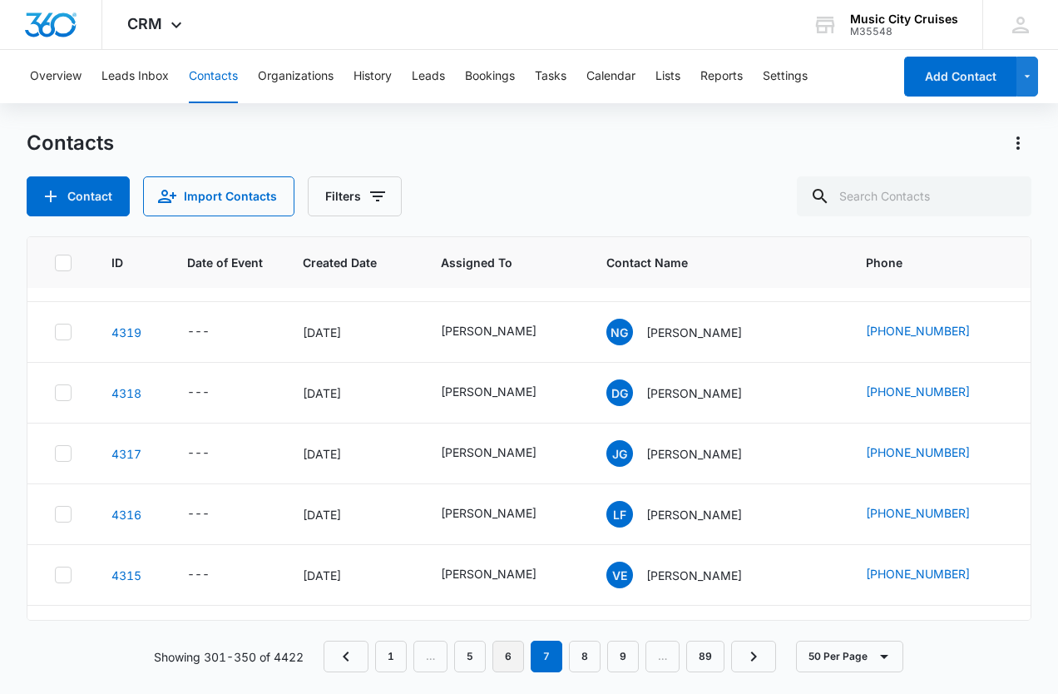
scroll to position [411, 0]
click at [519, 665] on link "6" at bounding box center [508, 657] width 32 height 32
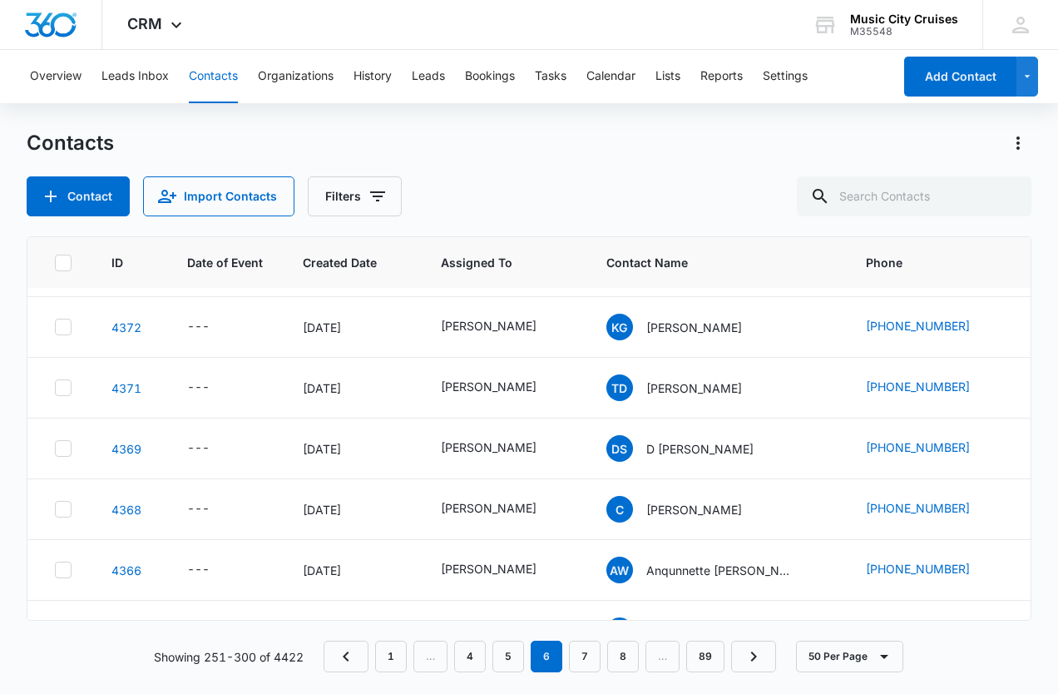
scroll to position [359, 0]
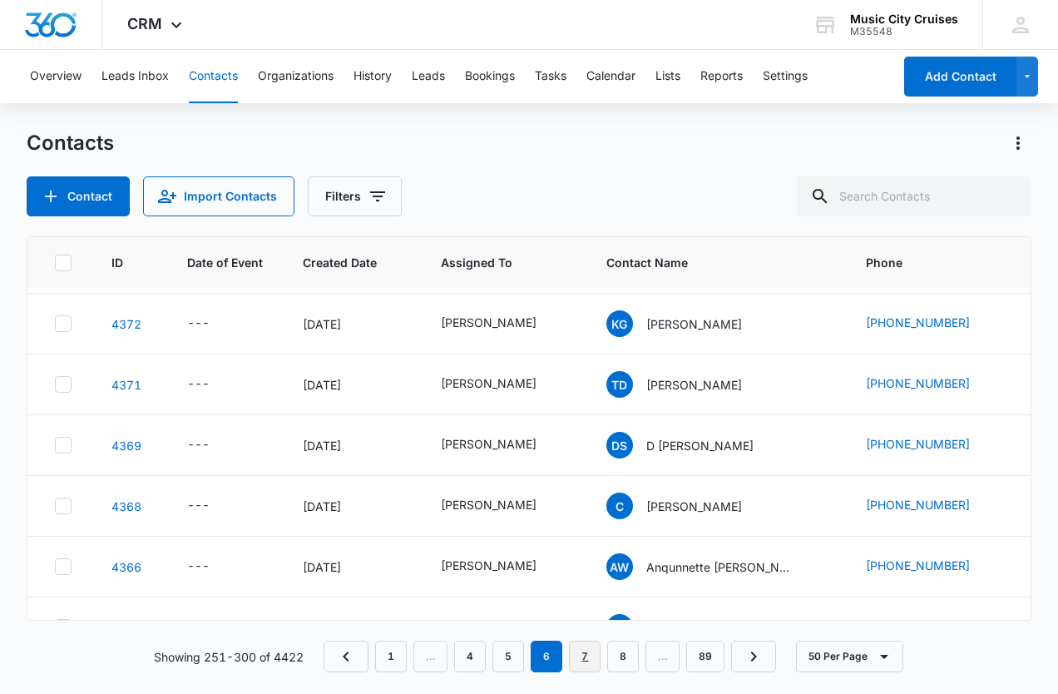
click at [589, 662] on link "7" at bounding box center [585, 657] width 32 height 32
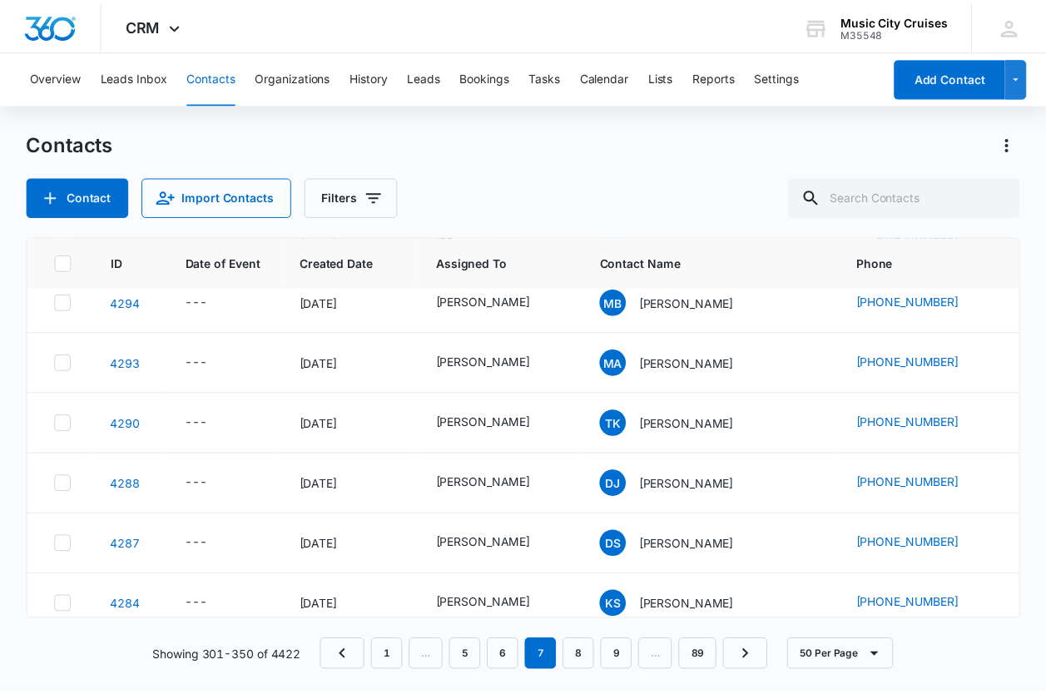
scroll to position [1955, 0]
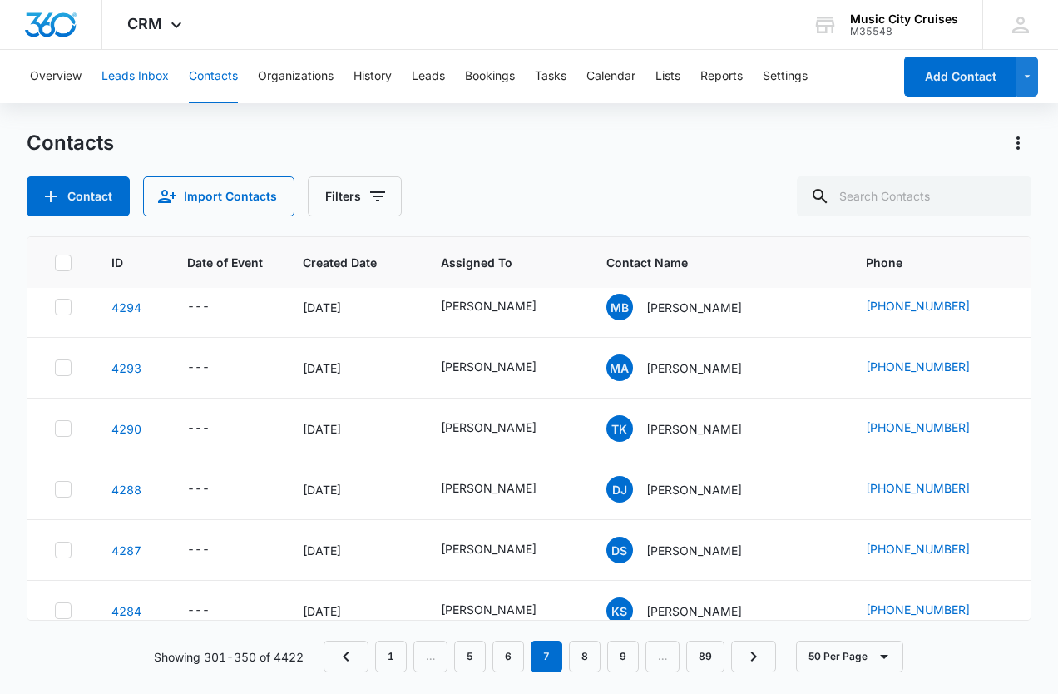
click at [147, 80] on button "Leads Inbox" at bounding box center [134, 76] width 67 height 53
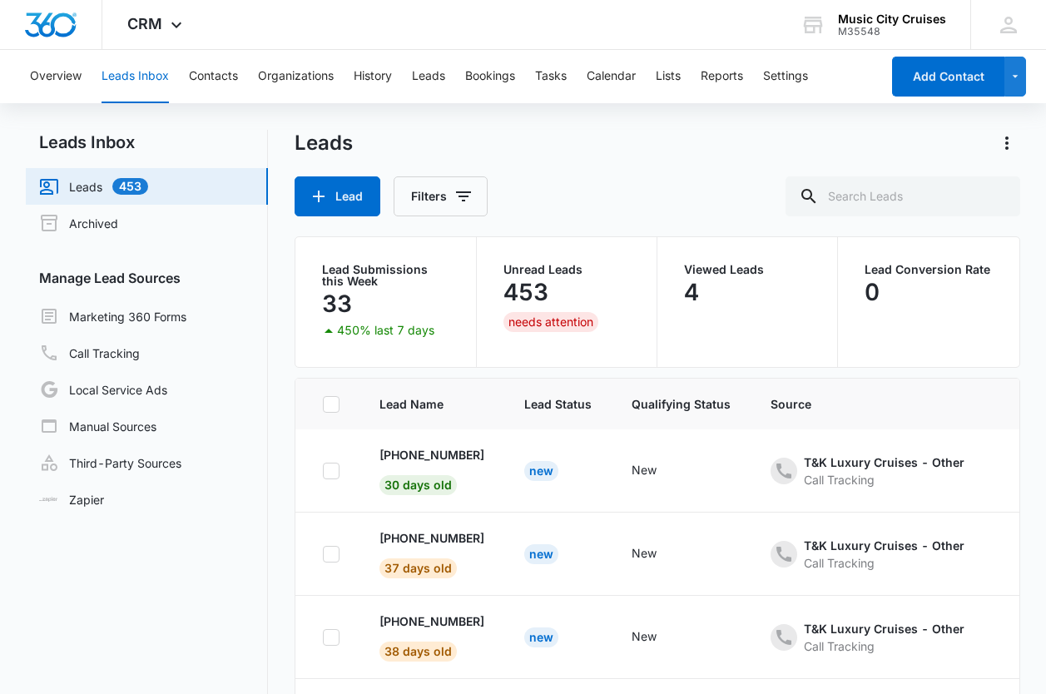
scroll to position [140, 0]
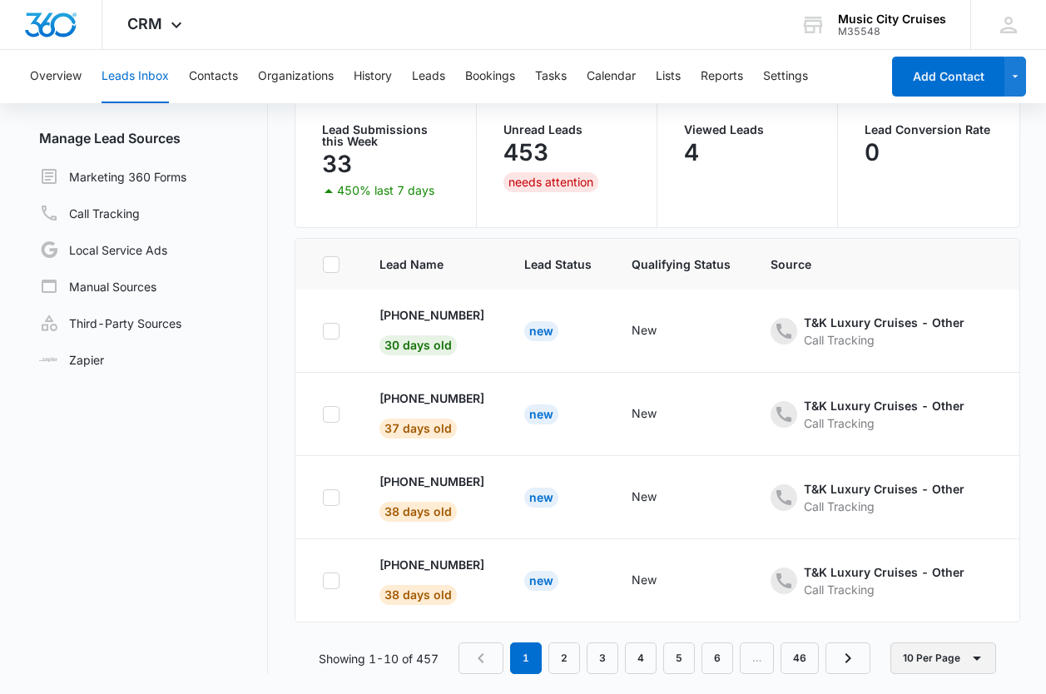
click at [932, 661] on button "10 Per Page" at bounding box center [943, 658] width 106 height 32
click at [928, 611] on div "50 Per Page" at bounding box center [947, 609] width 68 height 12
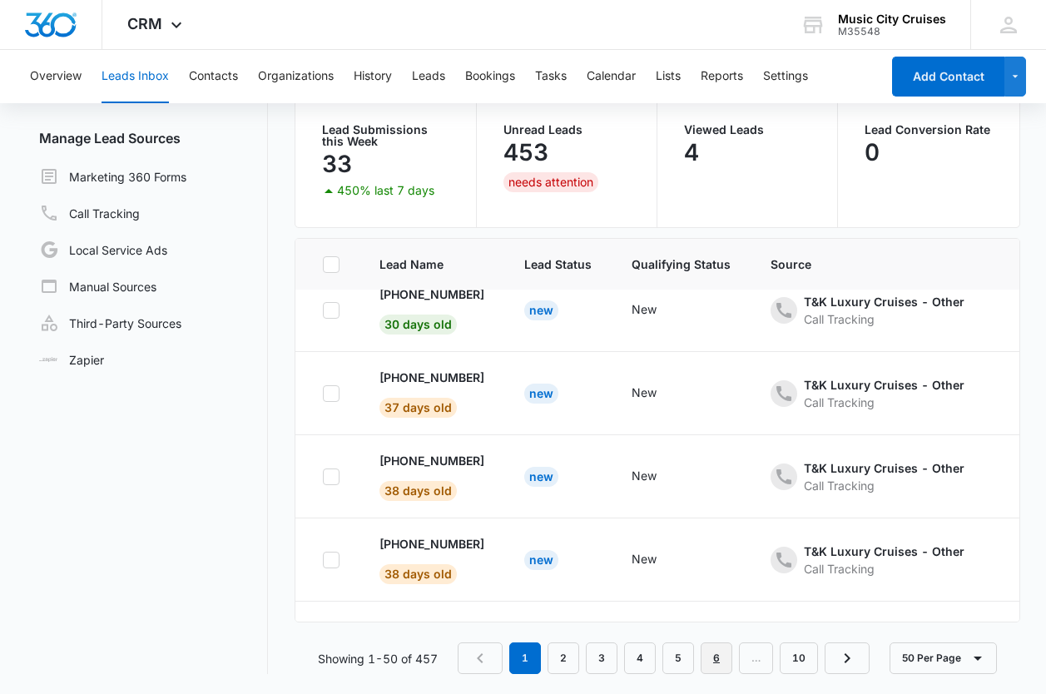
click at [723, 659] on link "6" at bounding box center [716, 658] width 32 height 32
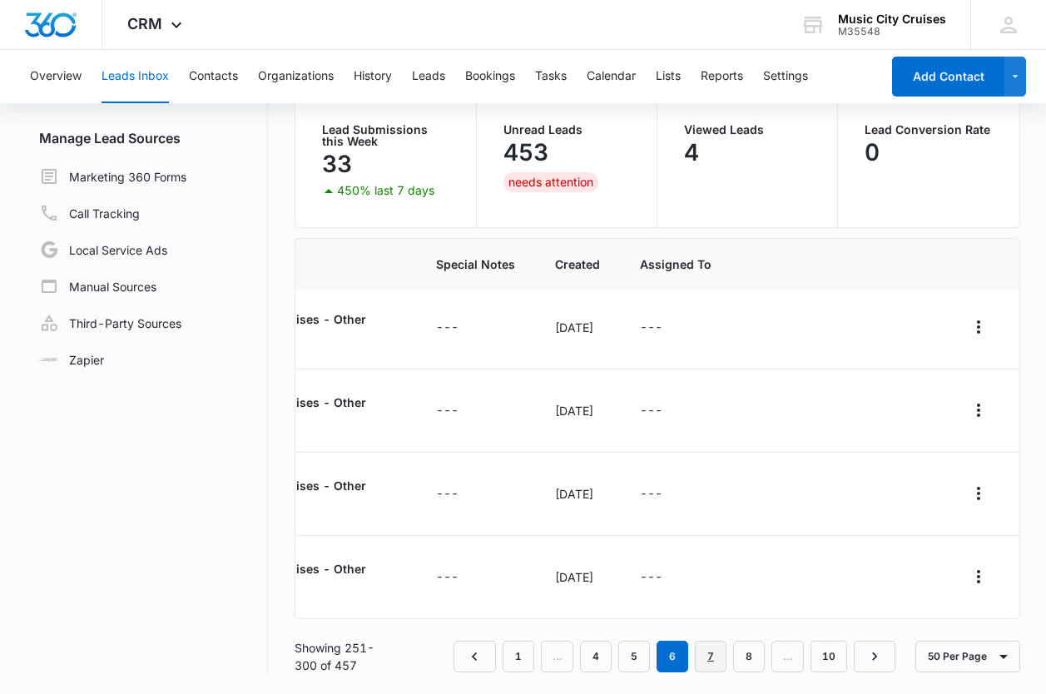
click at [710, 661] on link "7" at bounding box center [711, 657] width 32 height 32
